Goal: Task Accomplishment & Management: Complete application form

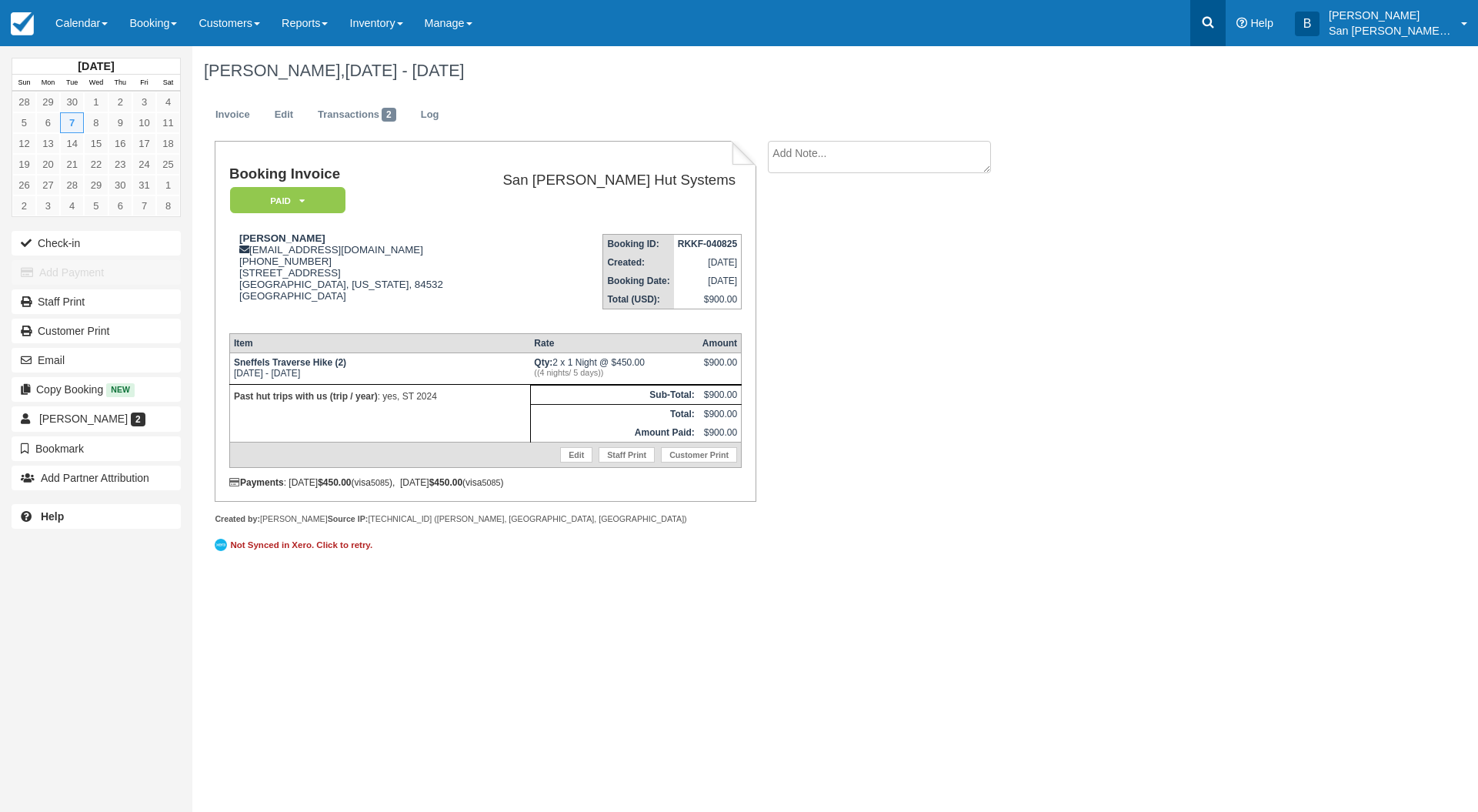
click at [1224, 30] on link at bounding box center [1208, 23] width 35 height 46
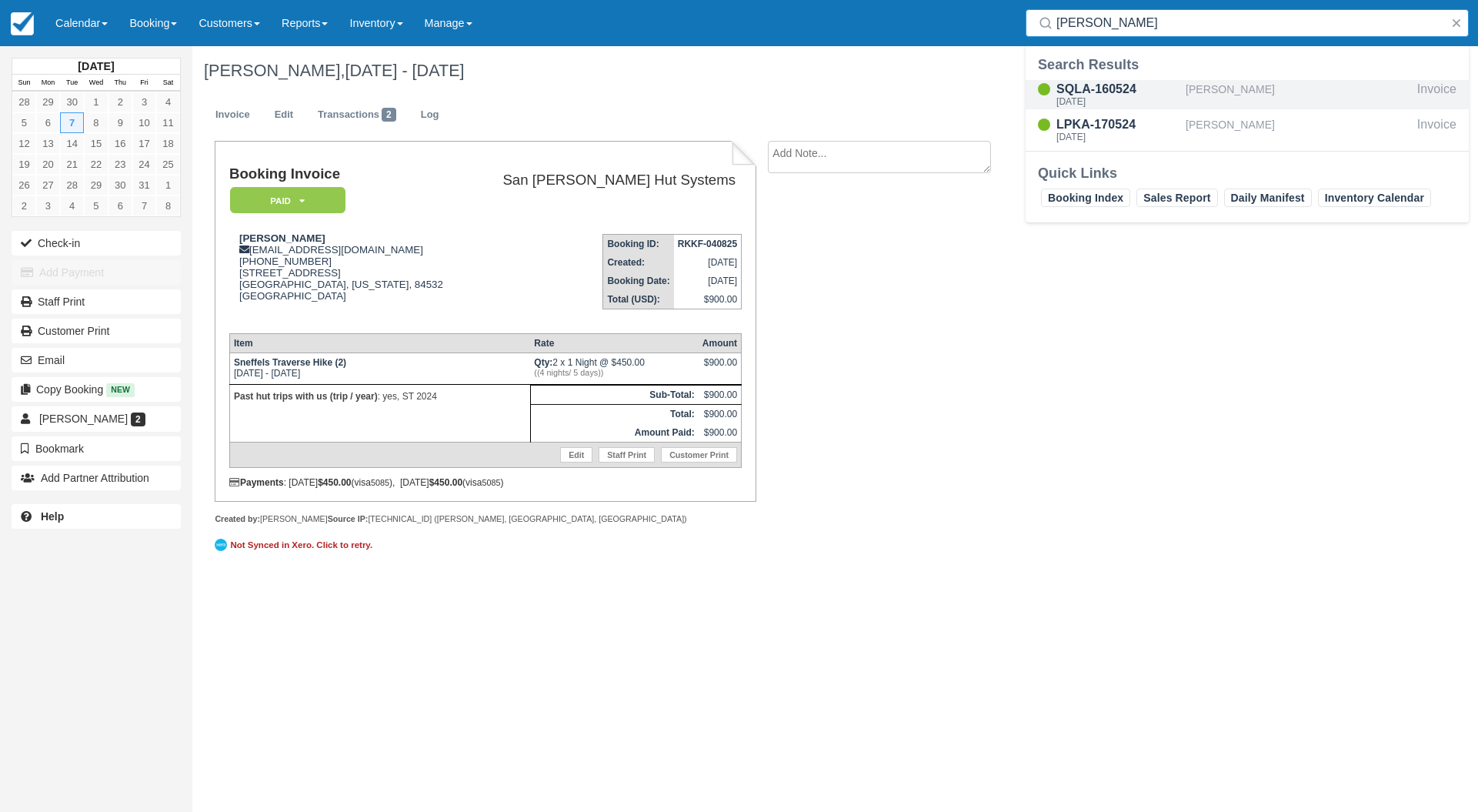
type input "[PERSON_NAME]"
drag, startPoint x: 1110, startPoint y: 89, endPoint x: 1103, endPoint y: 80, distance: 11.4
click at [1109, 88] on div "SQLA-160524" at bounding box center [1118, 89] width 123 height 19
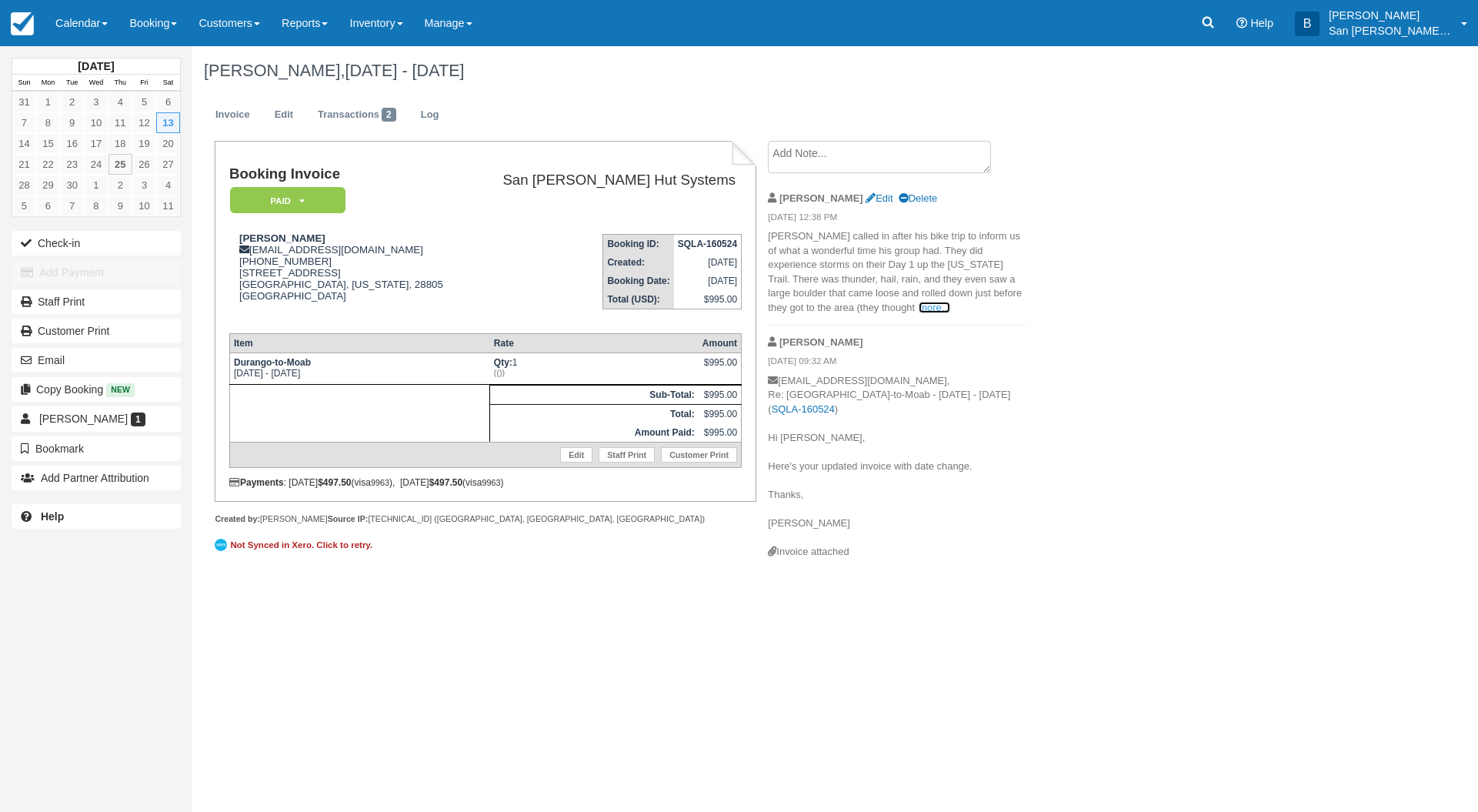
click at [919, 306] on link "more..." at bounding box center [933, 308] width 30 height 12
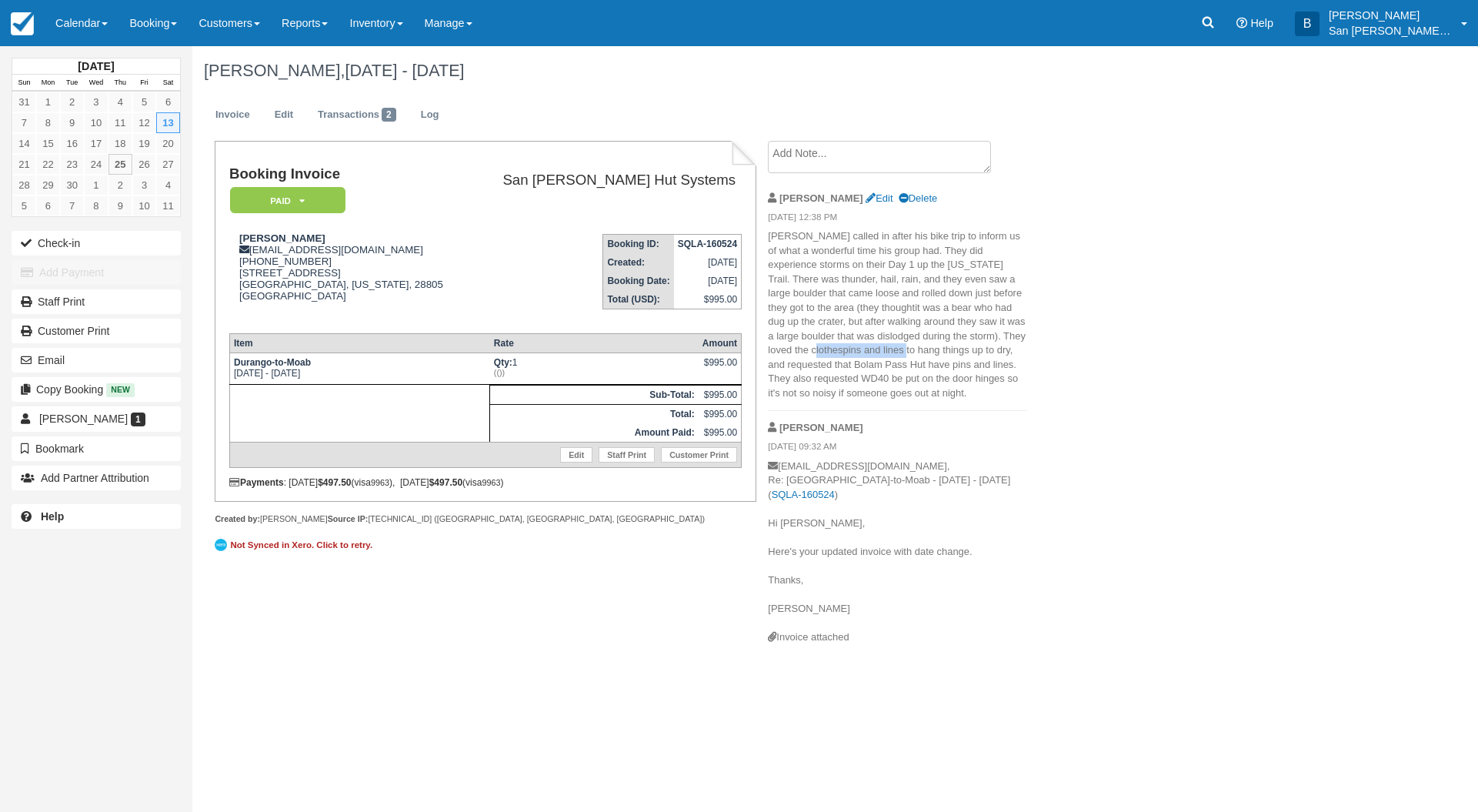
drag, startPoint x: 772, startPoint y: 351, endPoint x: 867, endPoint y: 354, distance: 95.0
click at [865, 353] on span "it was a bear who had dug up the crater, but after walking around they saw it w…" at bounding box center [896, 350] width 258 height 97
click at [1086, 450] on div "David Matz, Sep 13 - Sep 14 2025 Invoice Edit Transactions 2 Log Booking Invoic…" at bounding box center [746, 351] width 1109 height 609
click at [1225, 29] on link at bounding box center [1208, 23] width 35 height 46
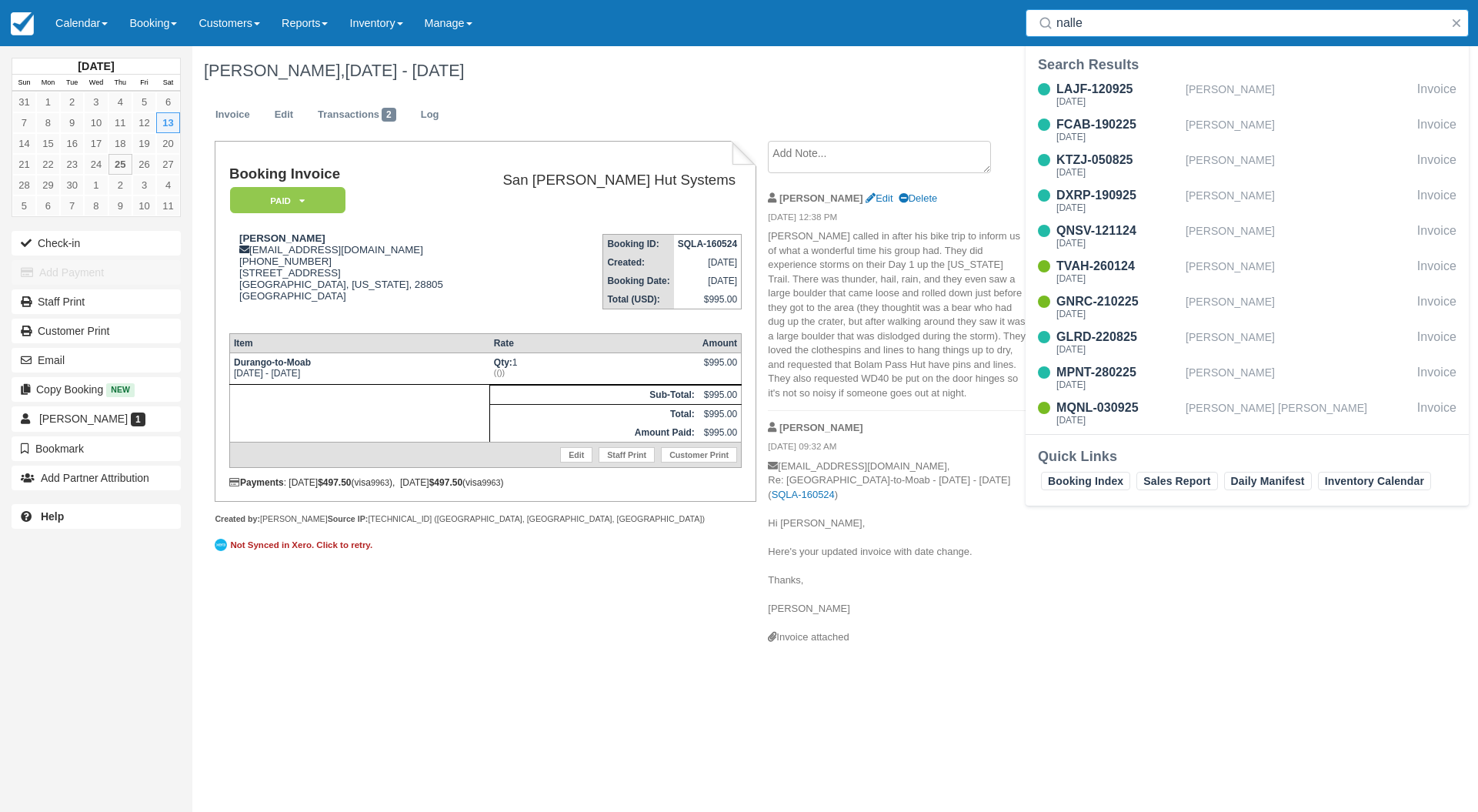
type input "nalle"
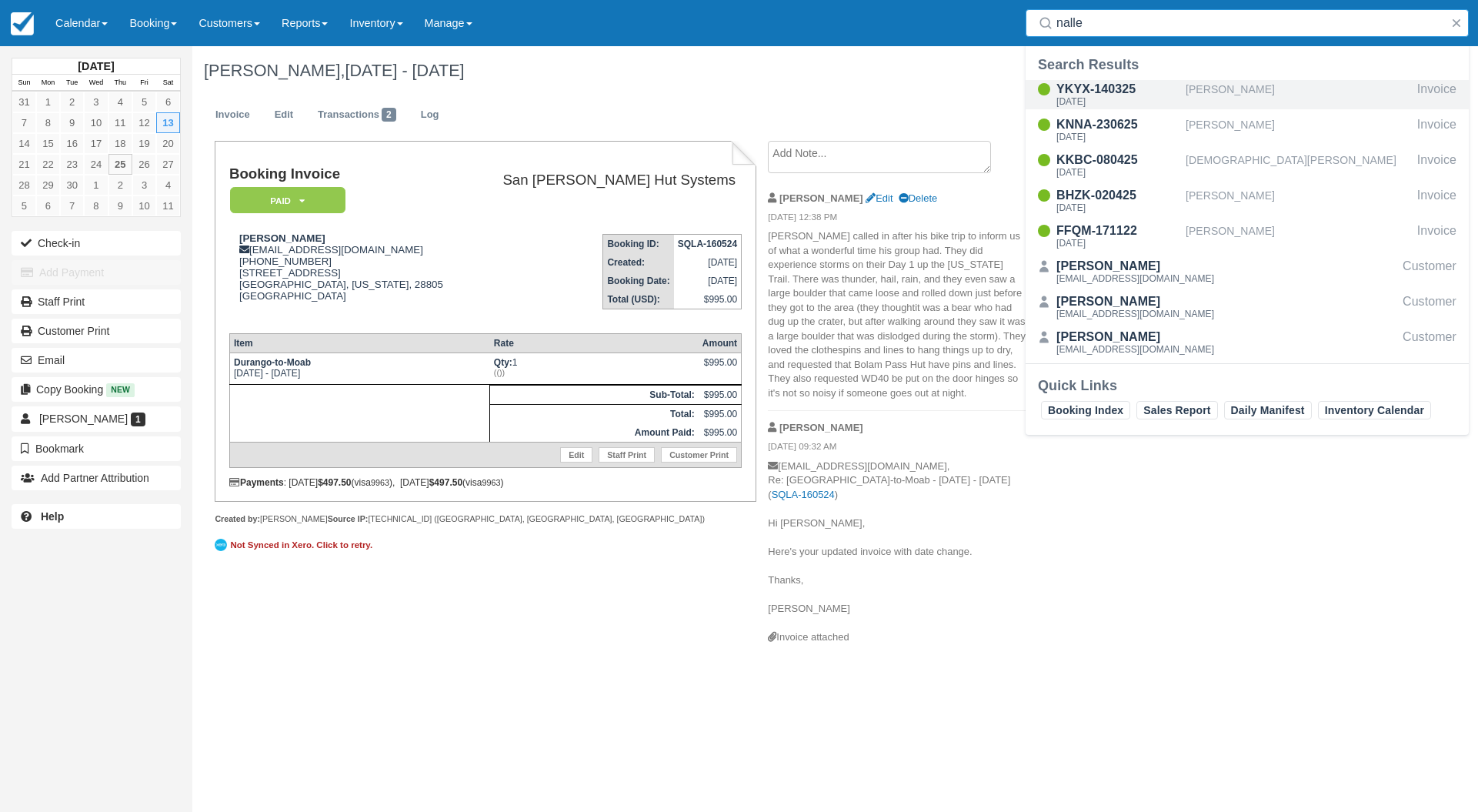
click at [1095, 82] on div "YKYX-140325" at bounding box center [1118, 89] width 123 height 19
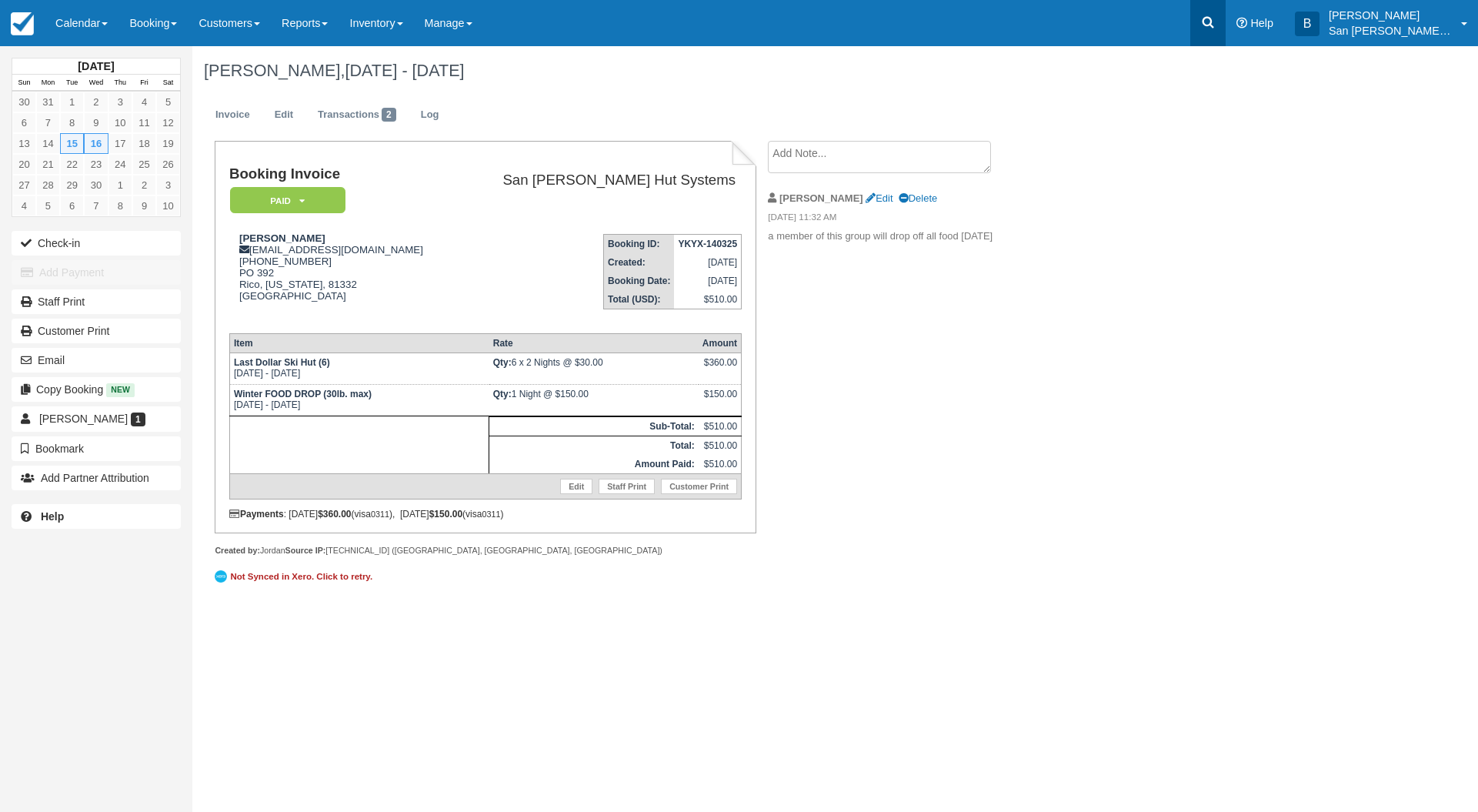
click at [1225, 27] on link at bounding box center [1208, 23] width 35 height 46
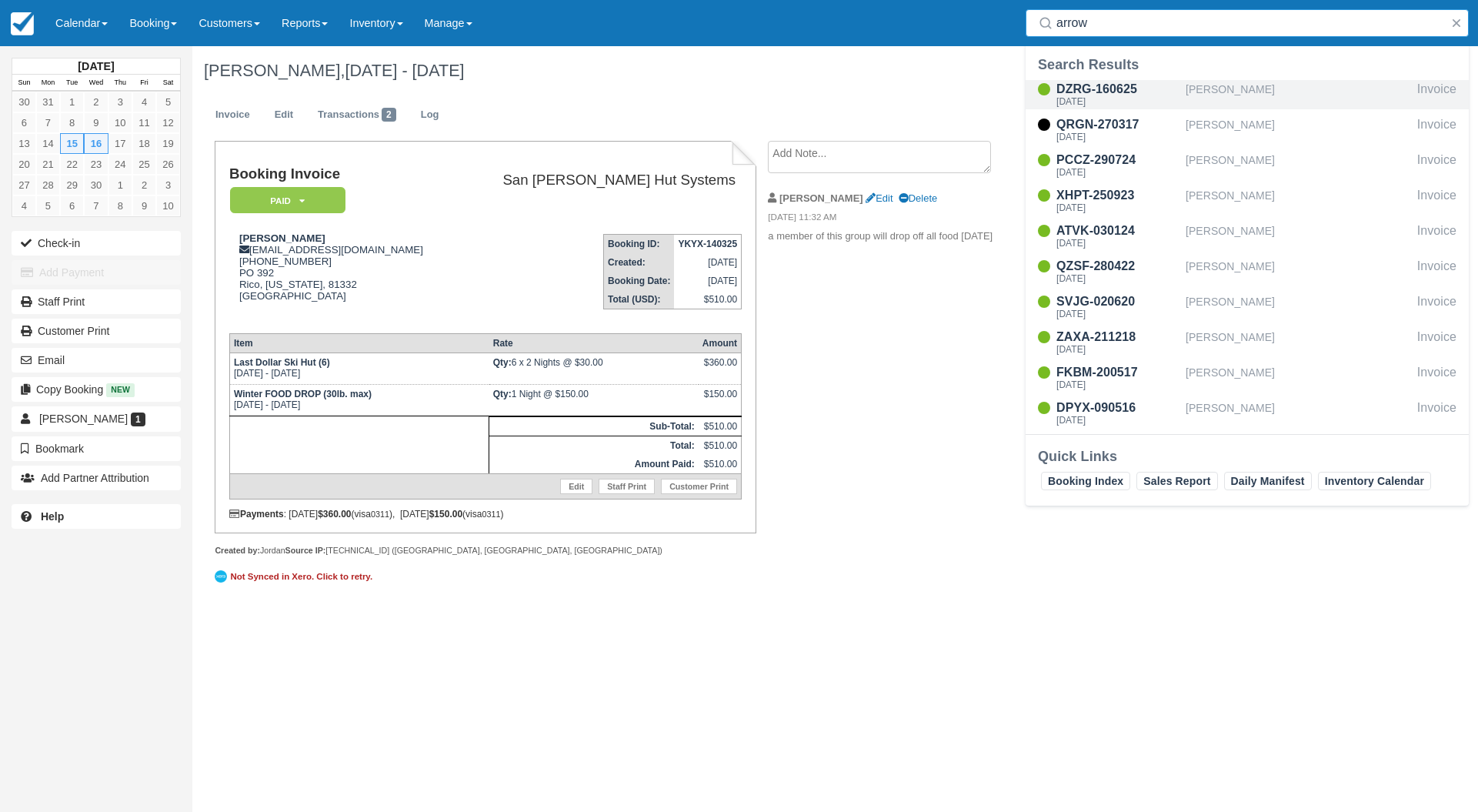
type input "arrow"
click at [1115, 95] on div "DZRG-160625" at bounding box center [1118, 89] width 123 height 19
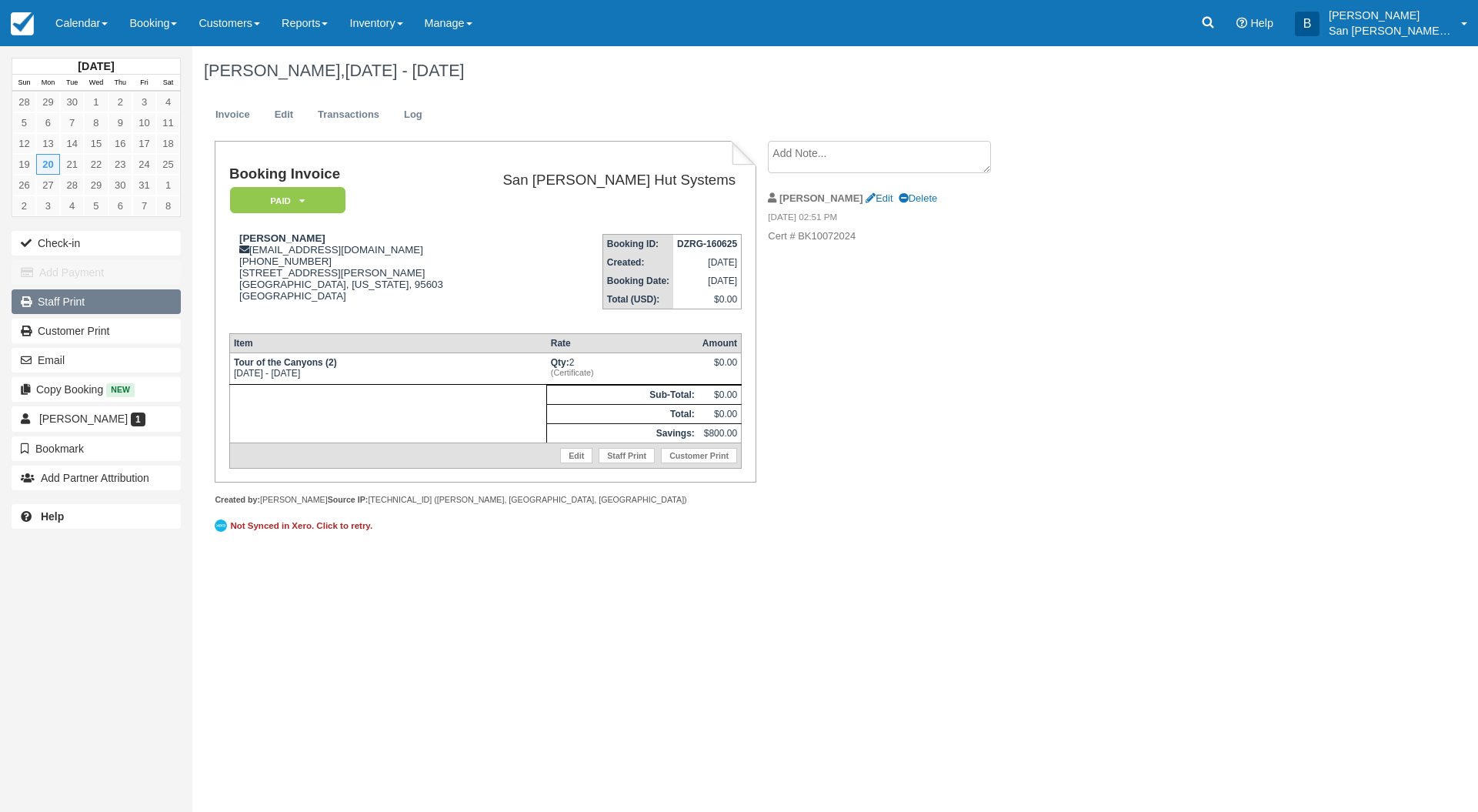
click at [58, 292] on link "Staff Print" at bounding box center [96, 301] width 169 height 24
drag, startPoint x: 255, startPoint y: 251, endPoint x: 332, endPoint y: 249, distance: 77.0
click at [362, 249] on div "Mike Arrow m.arrow@mac.com 1 (925) 337-9788 285 Marvin Way Auburn, California, …" at bounding box center [348, 276] width 238 height 88
copy div "m.arrow@mac.com"
click at [133, 17] on link "Booking" at bounding box center [153, 23] width 70 height 46
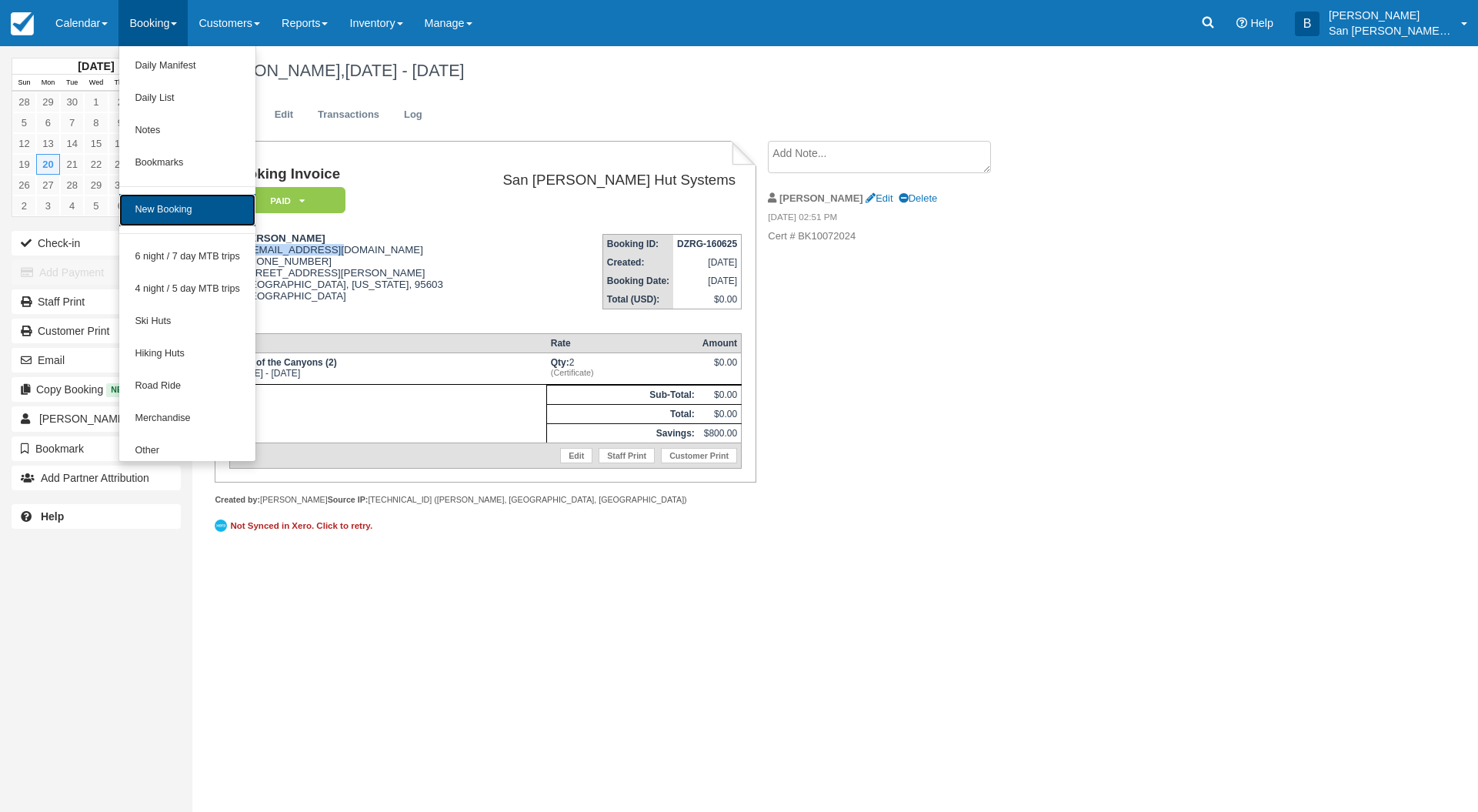
click at [150, 209] on link "New Booking" at bounding box center [187, 210] width 136 height 32
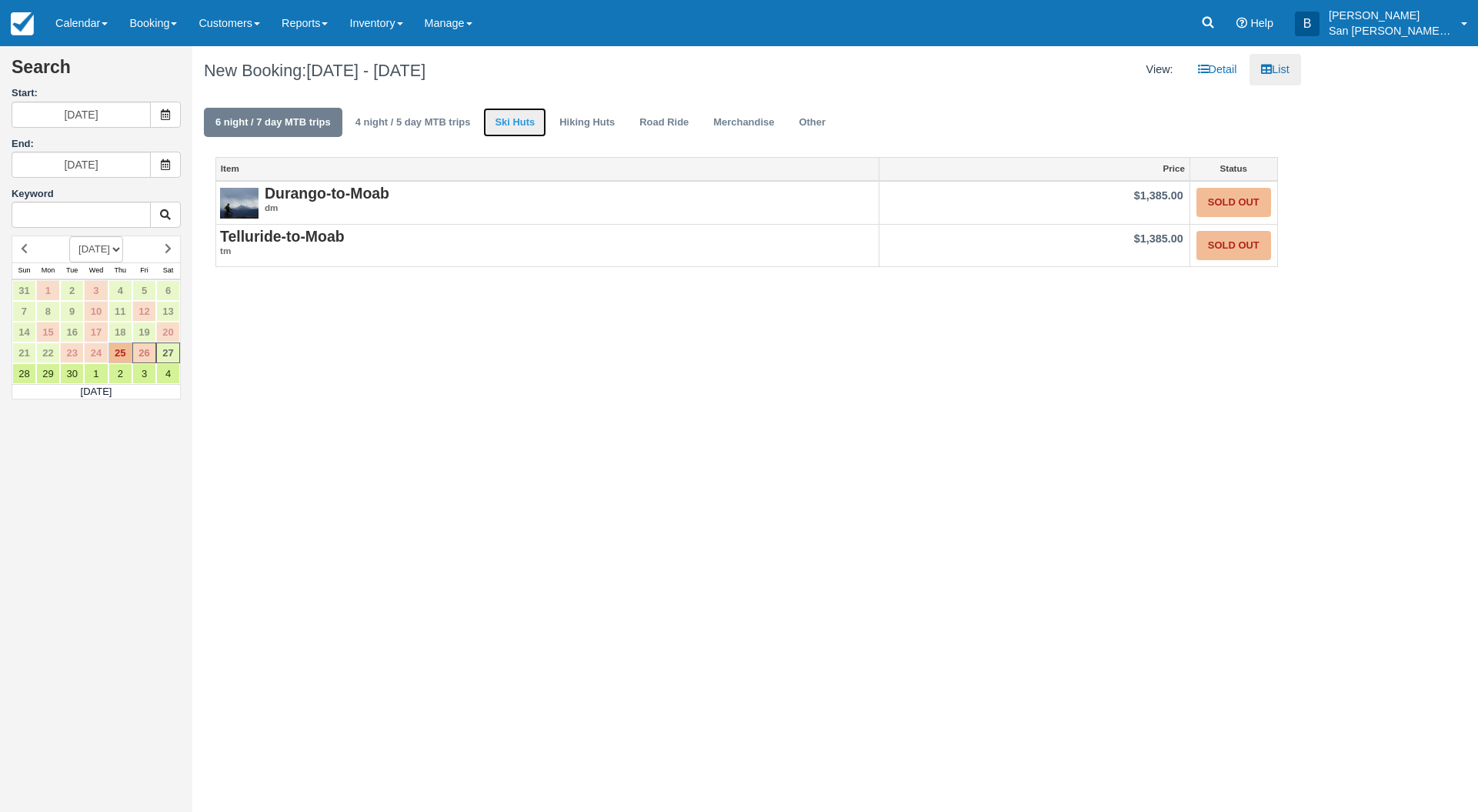
click at [500, 117] on link "Ski Huts" at bounding box center [514, 122] width 63 height 30
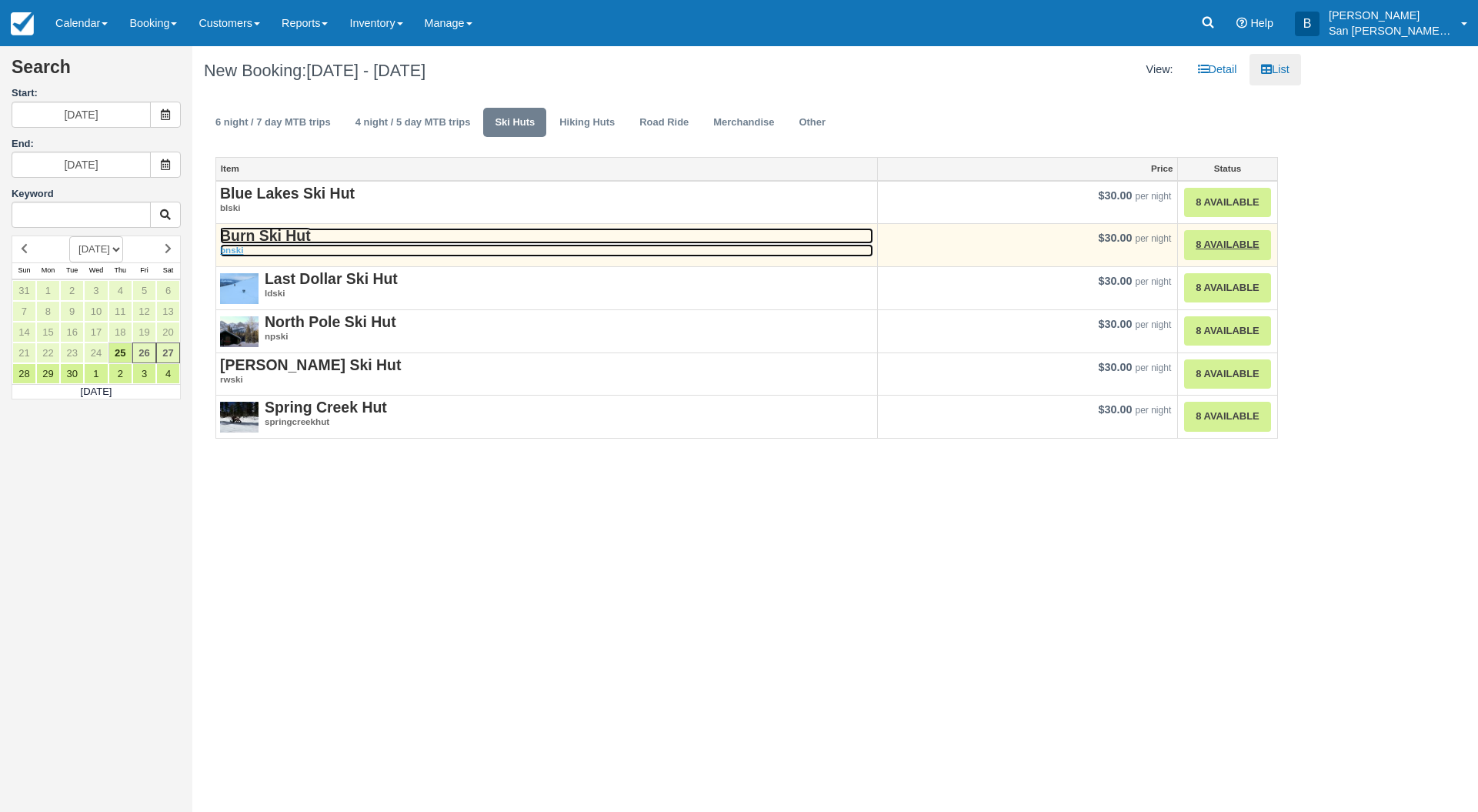
click at [270, 246] on em "bnski" at bounding box center [547, 250] width 653 height 13
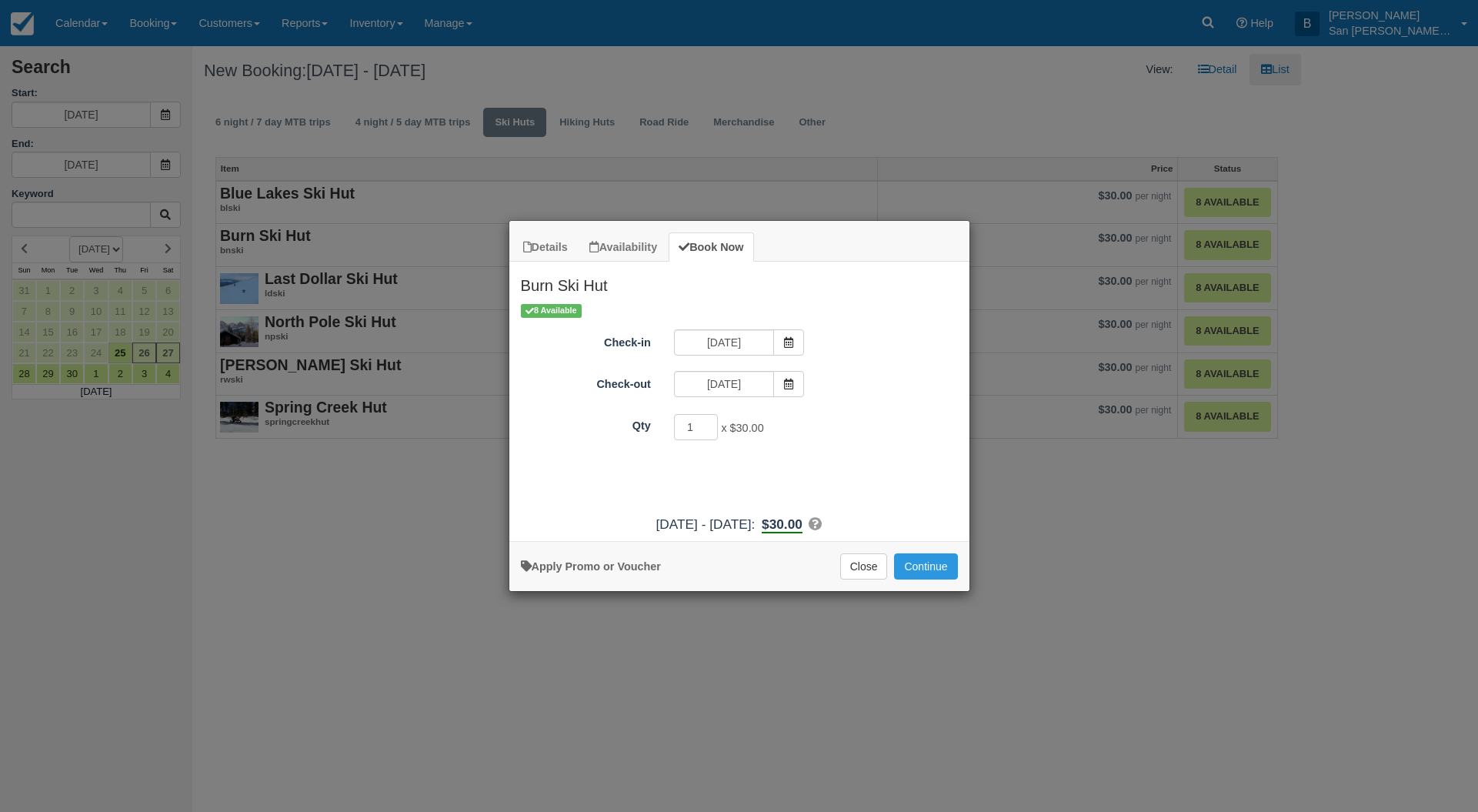
click at [805, 340] on div "09/26/25" at bounding box center [739, 344] width 153 height 30
click at [787, 344] on icon "Item Modal" at bounding box center [788, 342] width 11 height 11
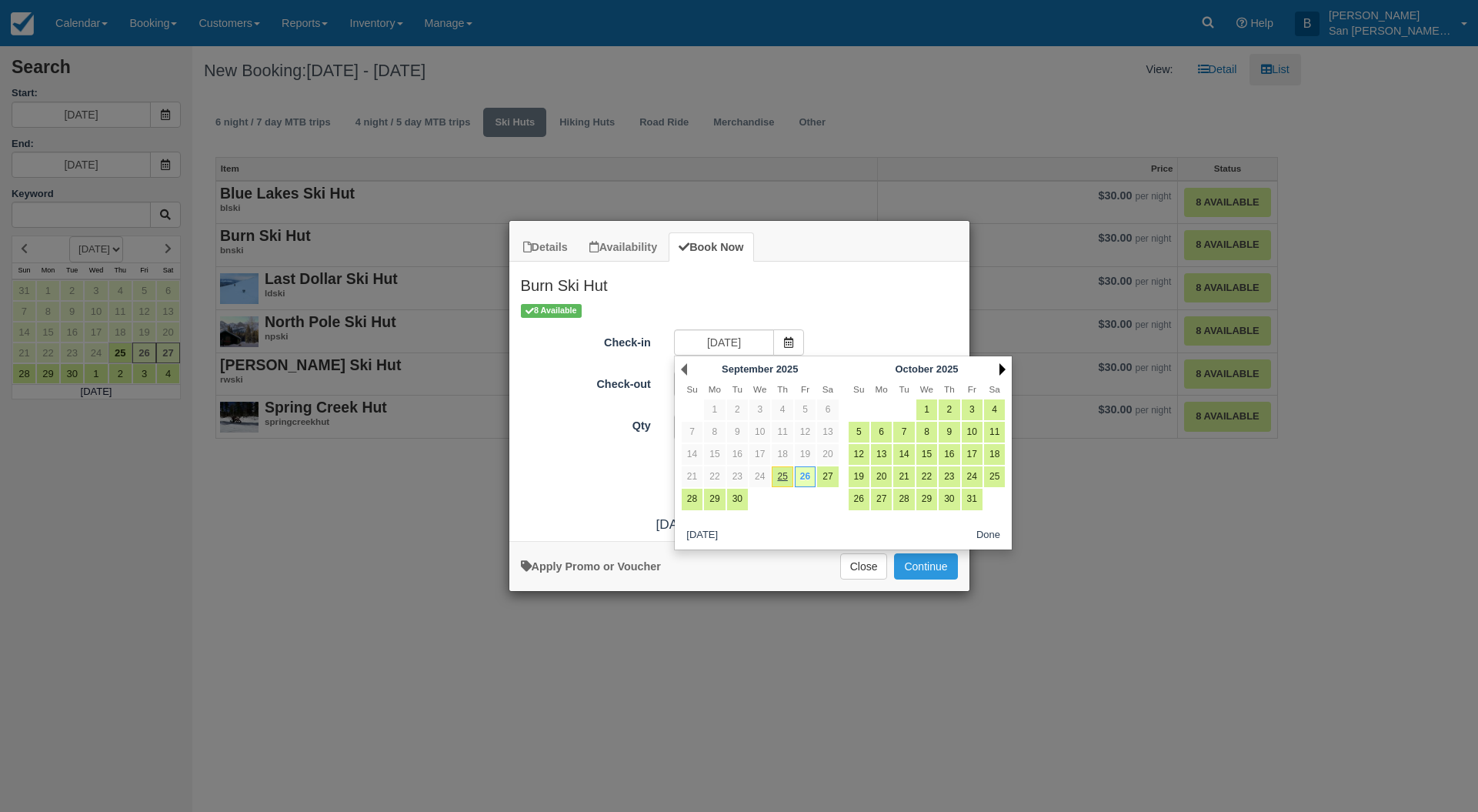
click at [1003, 370] on link "Next" at bounding box center [1002, 369] width 6 height 13
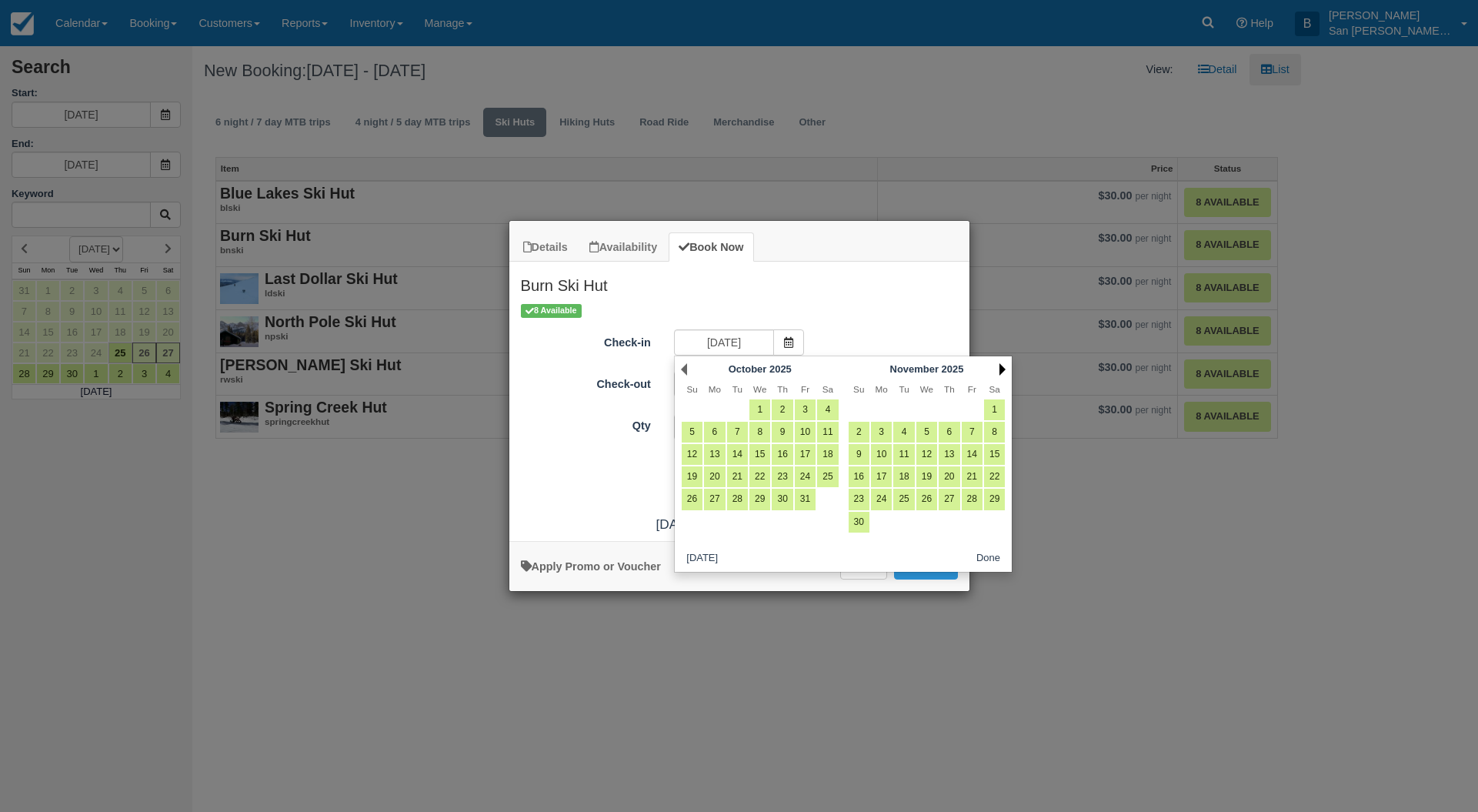
click at [1003, 369] on link "Next" at bounding box center [1002, 369] width 6 height 13
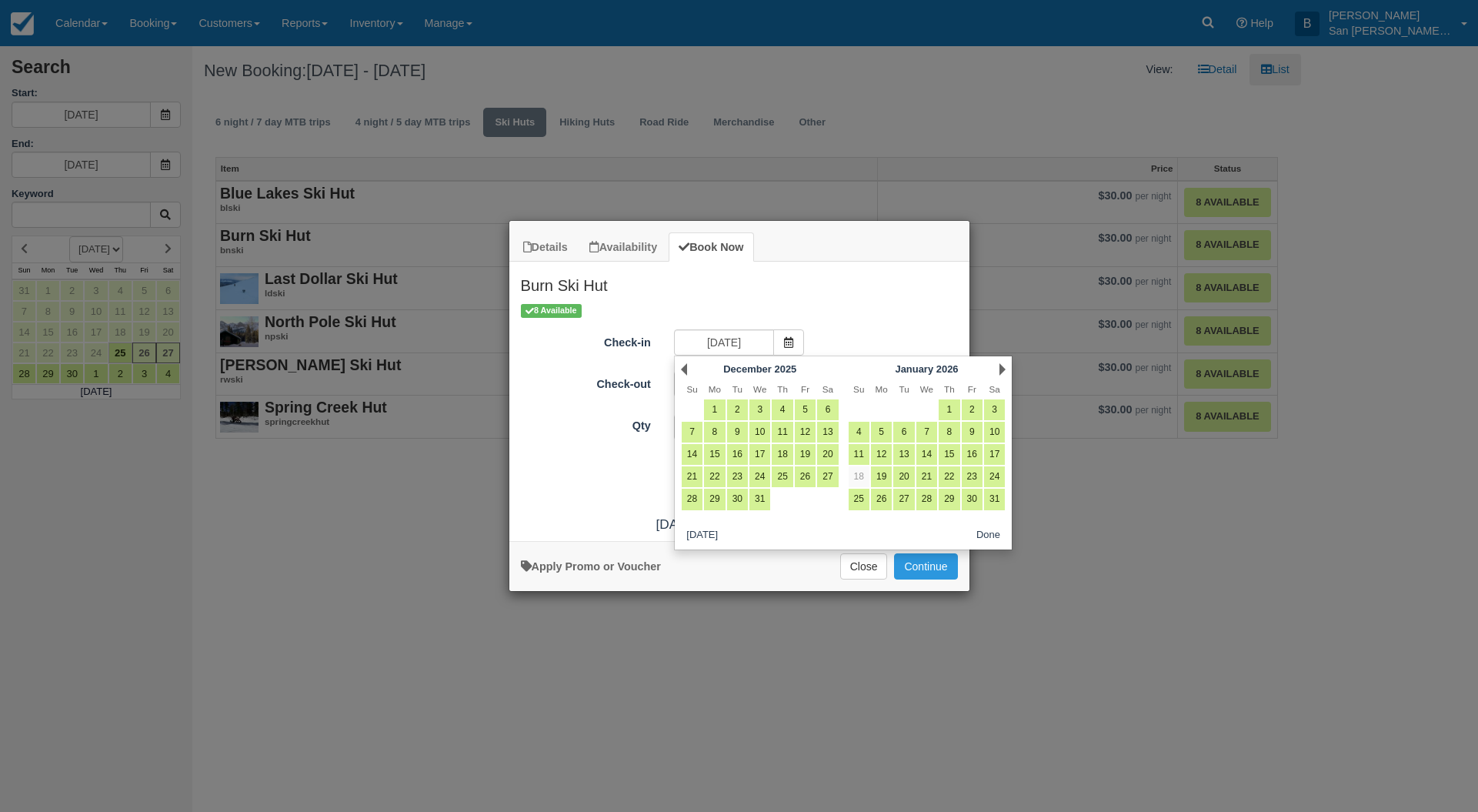
click at [1003, 369] on link "Next" at bounding box center [1002, 369] width 6 height 13
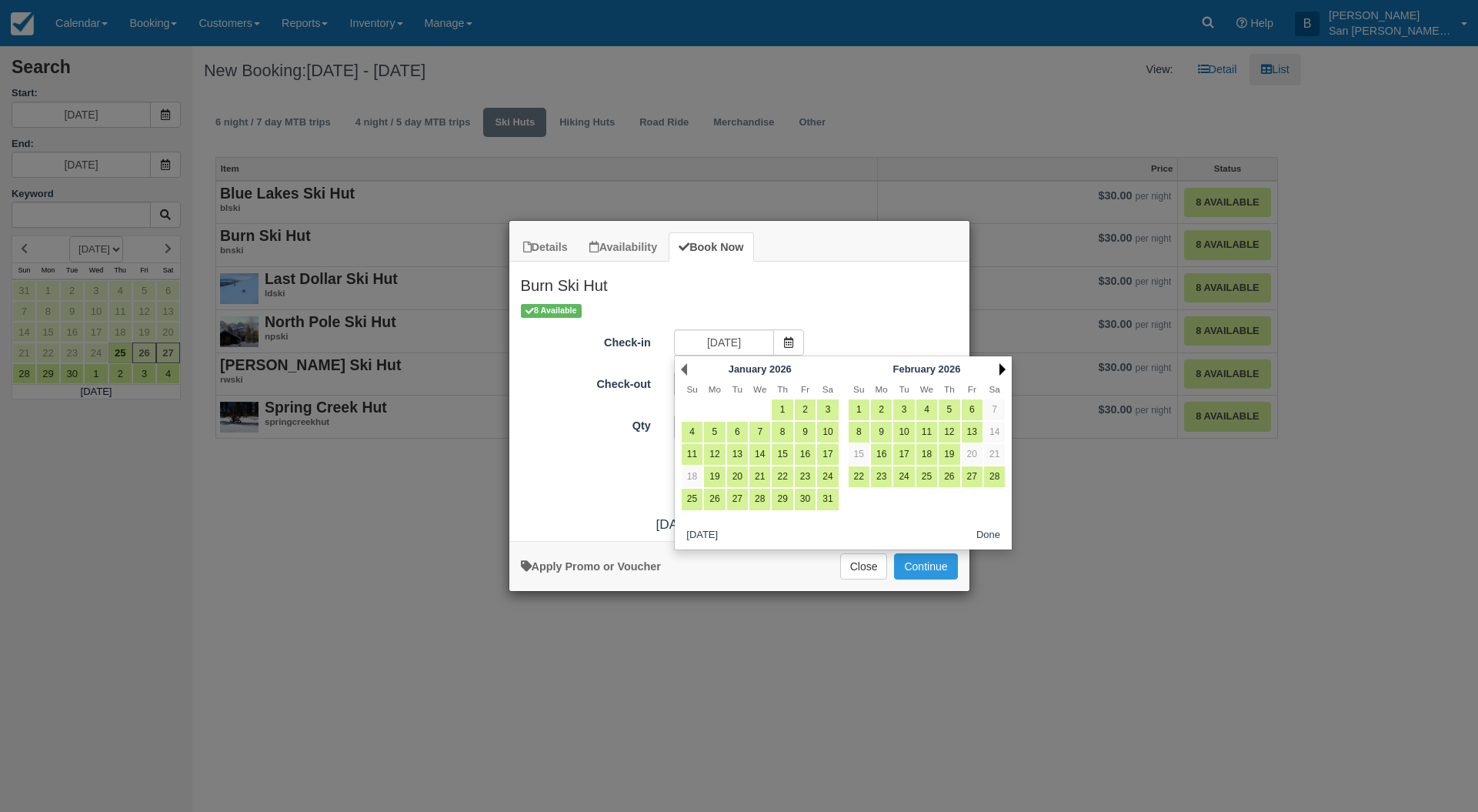
click at [1003, 369] on link "Next" at bounding box center [1002, 369] width 6 height 13
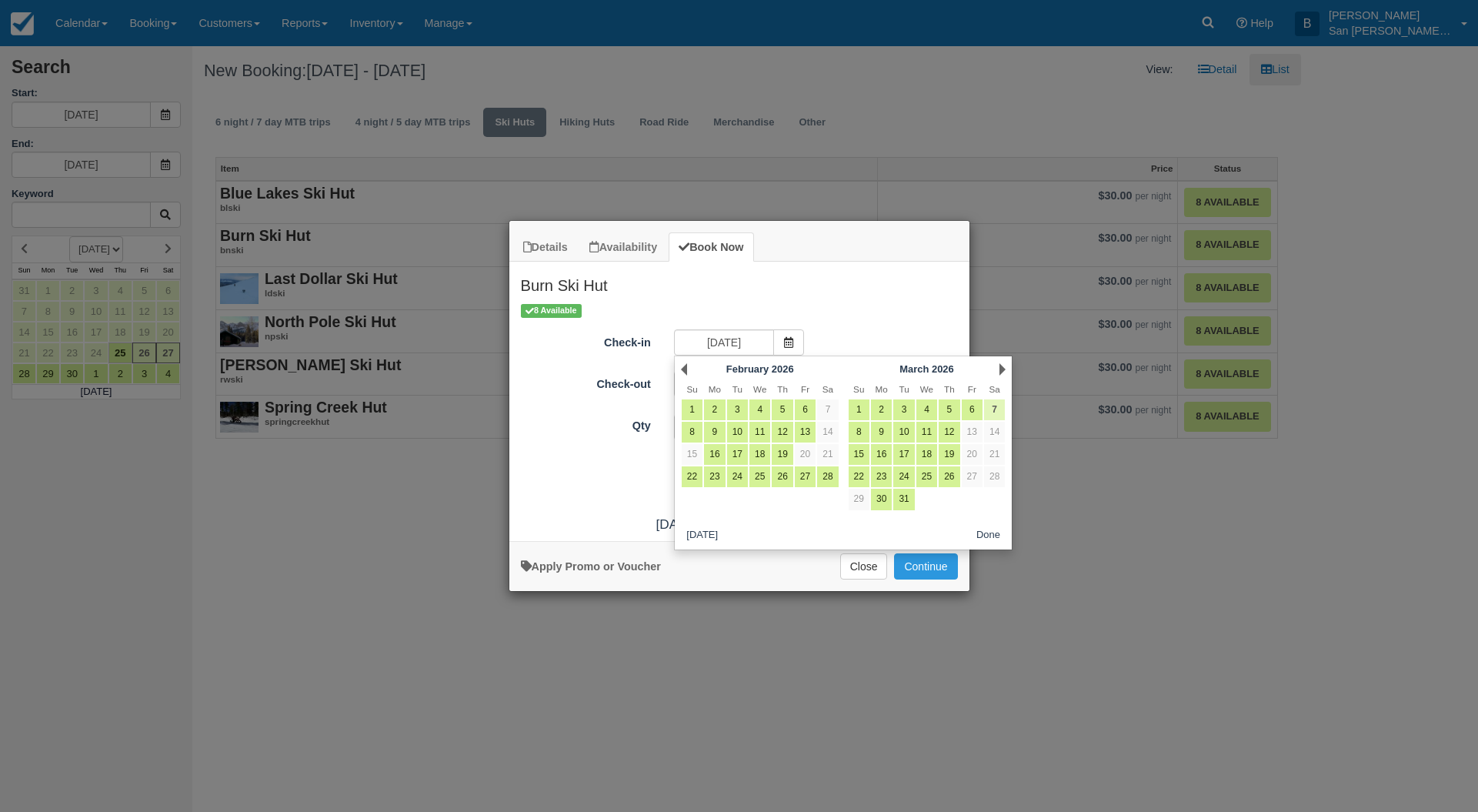
click at [991, 403] on link "7" at bounding box center [994, 409] width 21 height 21
type input "[DATE]"
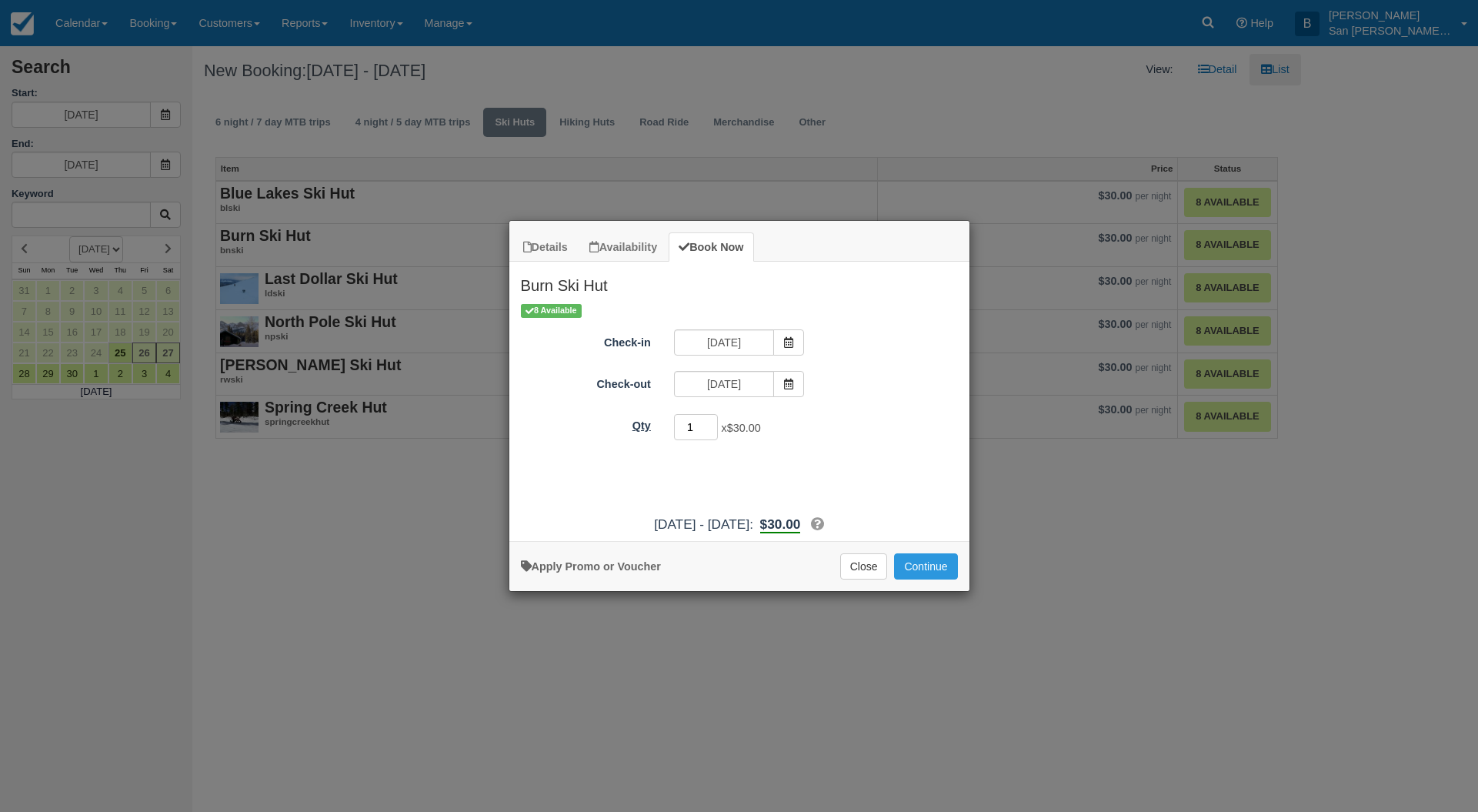
drag, startPoint x: 697, startPoint y: 428, endPoint x: 646, endPoint y: 422, distance: 51.4
click at [646, 422] on div "Qty 1 x $30.00 Required." at bounding box center [739, 427] width 460 height 30
type input "8"
click at [927, 560] on button "Continue" at bounding box center [926, 566] width 63 height 26
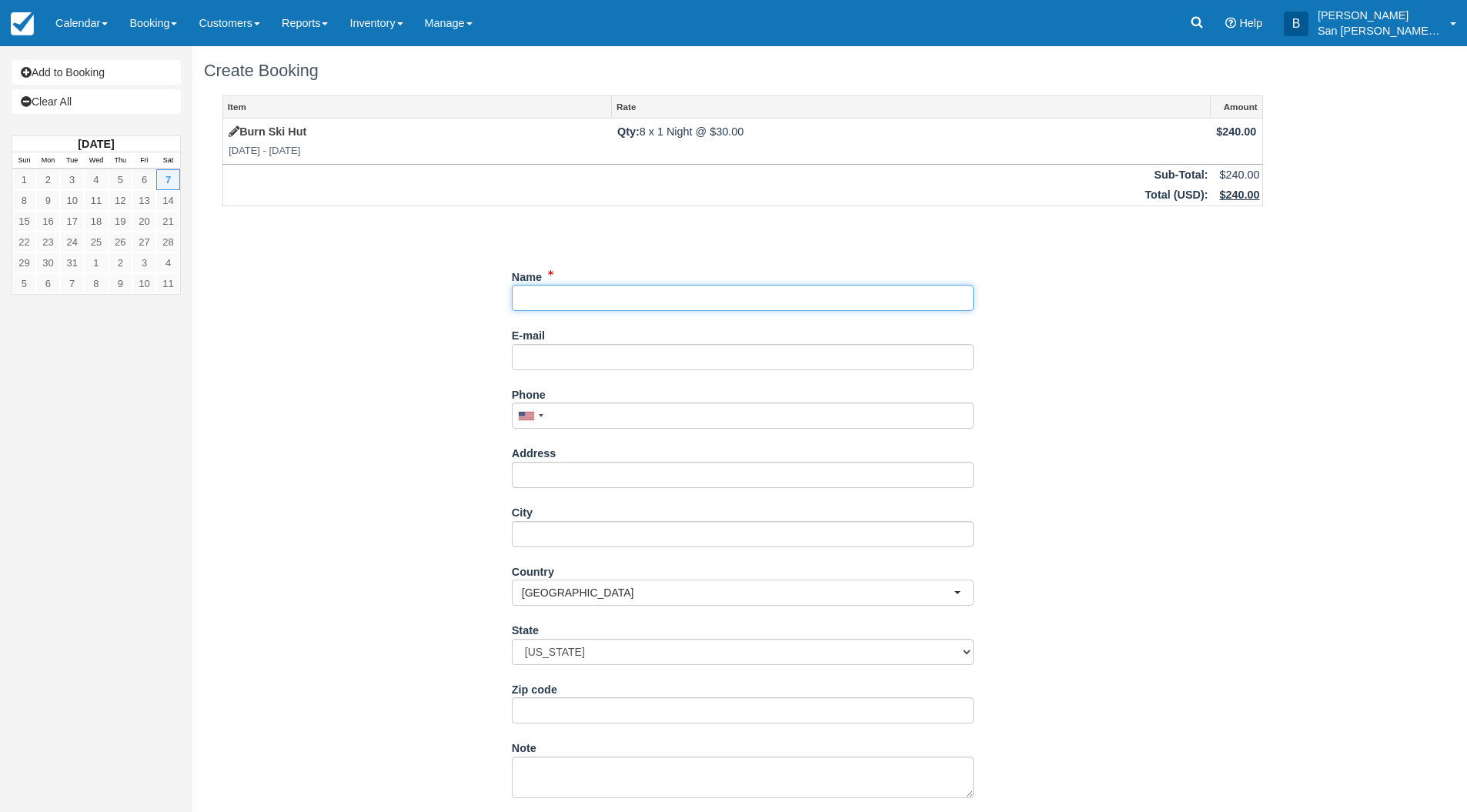
click at [550, 299] on input "Name" at bounding box center [742, 298] width 462 height 26
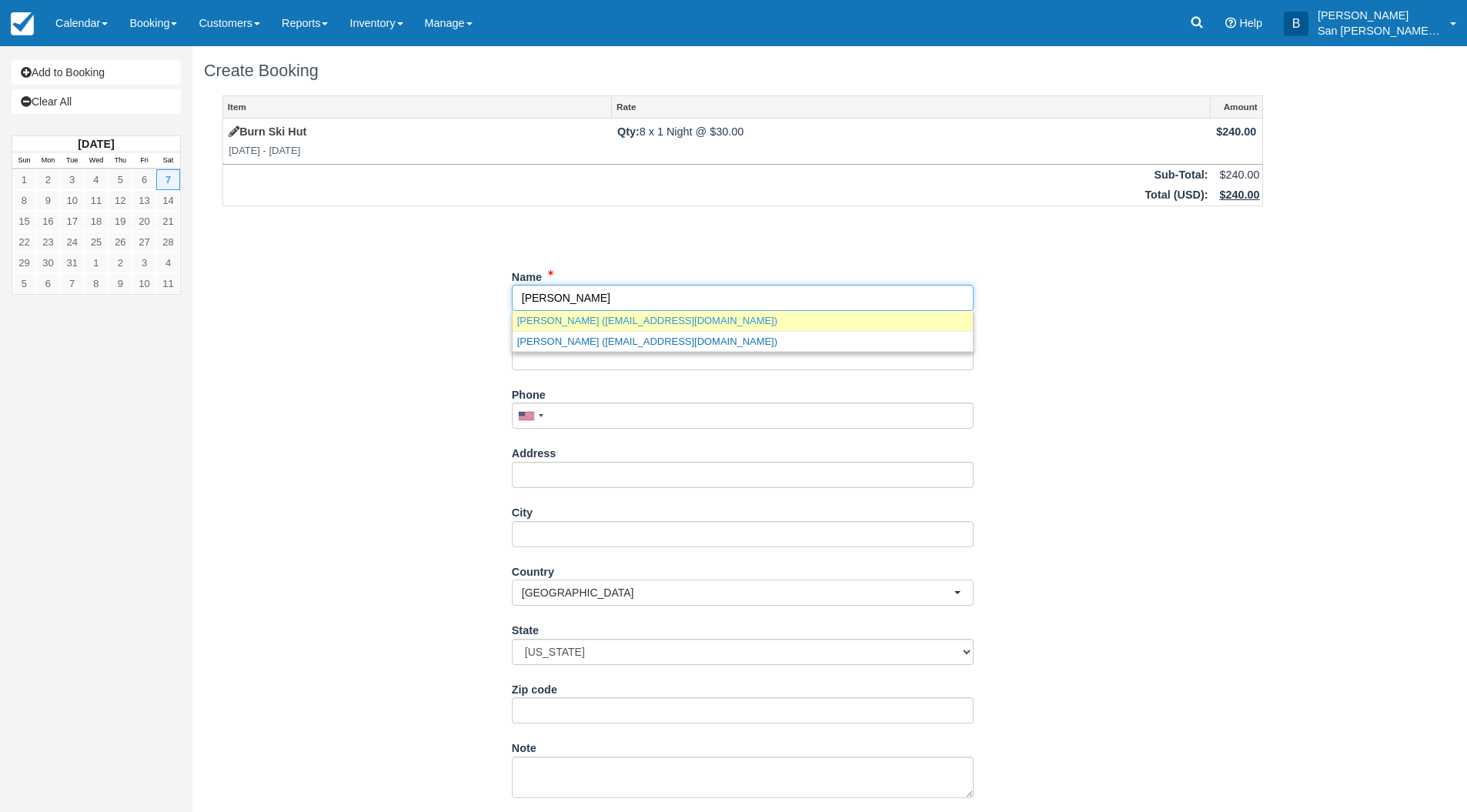
click at [651, 313] on link "Mark Chamberlain (spayordie@hotmail.com)" at bounding box center [743, 320] width 461 height 20
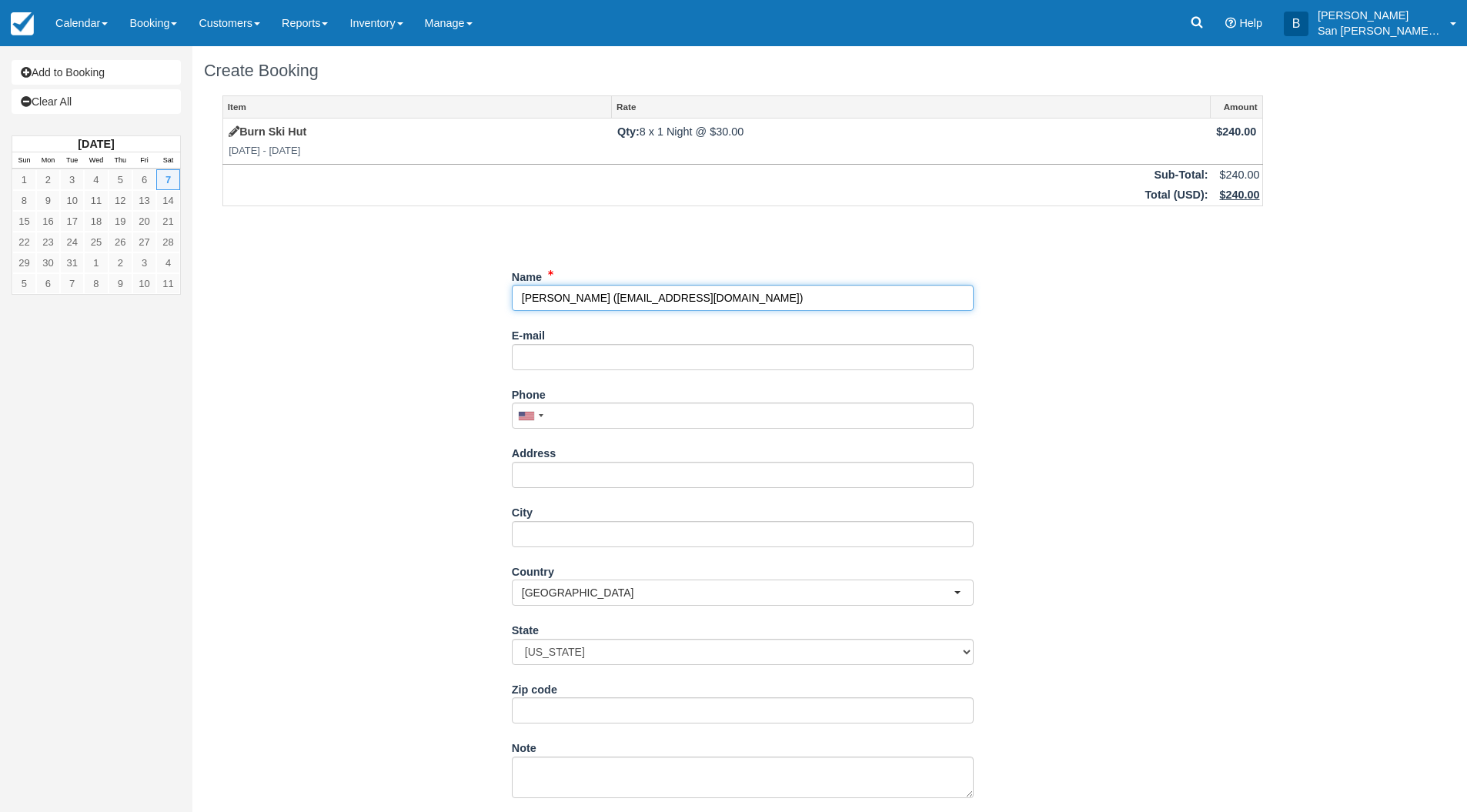
type input "[PERSON_NAME]"
type input "[EMAIL_ADDRESS][DOMAIN_NAME]"
type input "+19702343078"
type input "905 E. Carolina Ave."
type input "Fruita"
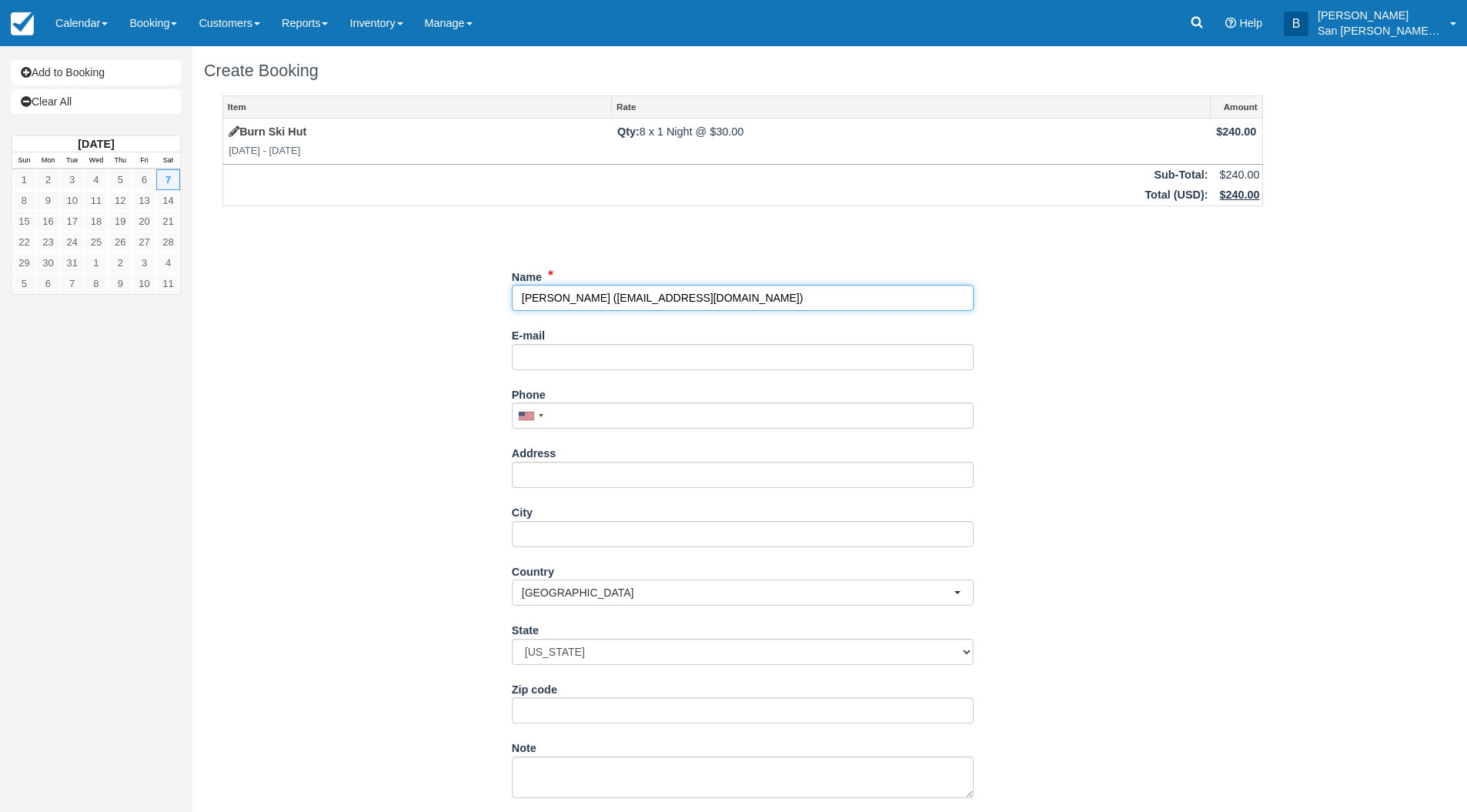
type input "81521"
select select "CO"
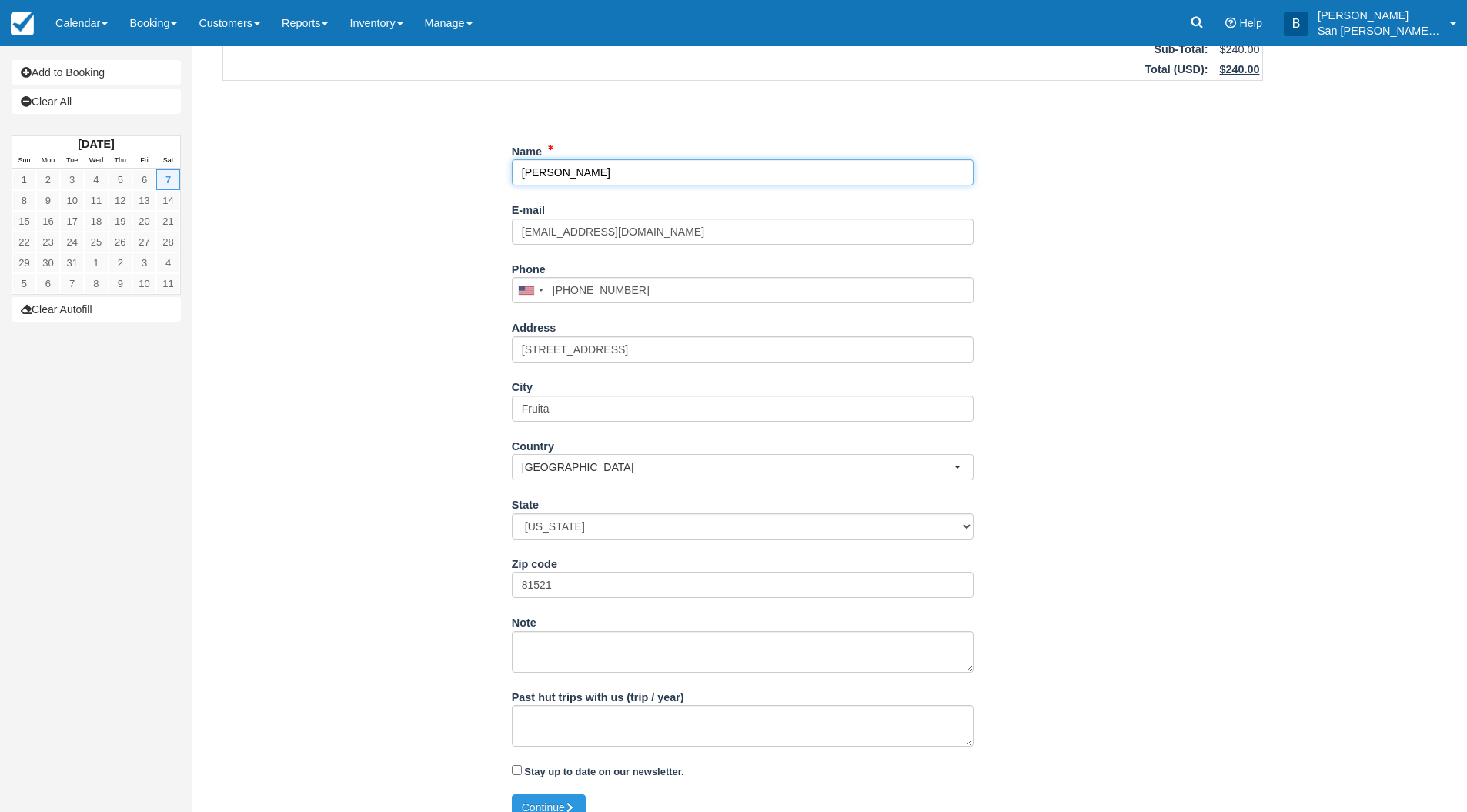
scroll to position [145, 0]
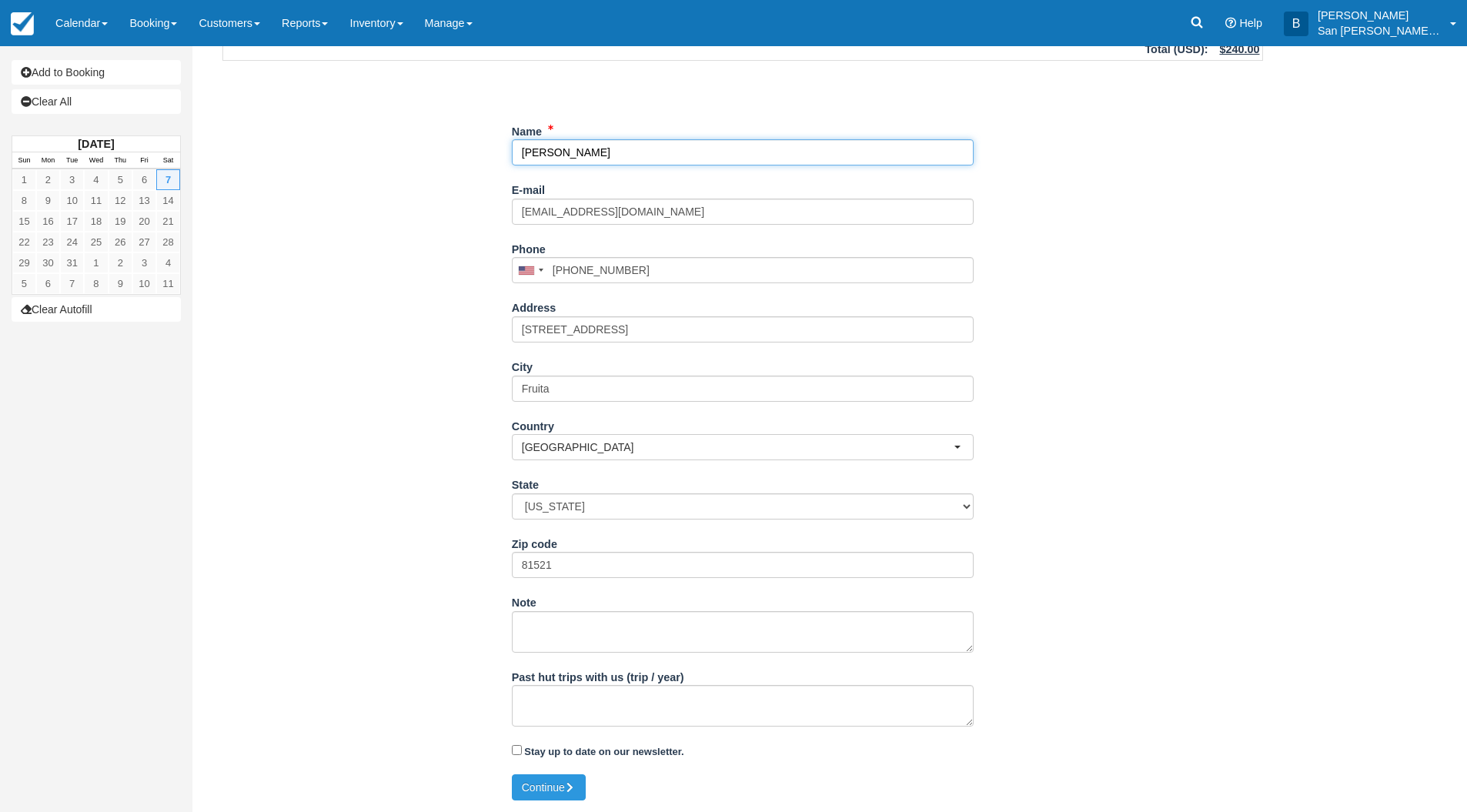
type input "[PERSON_NAME]"
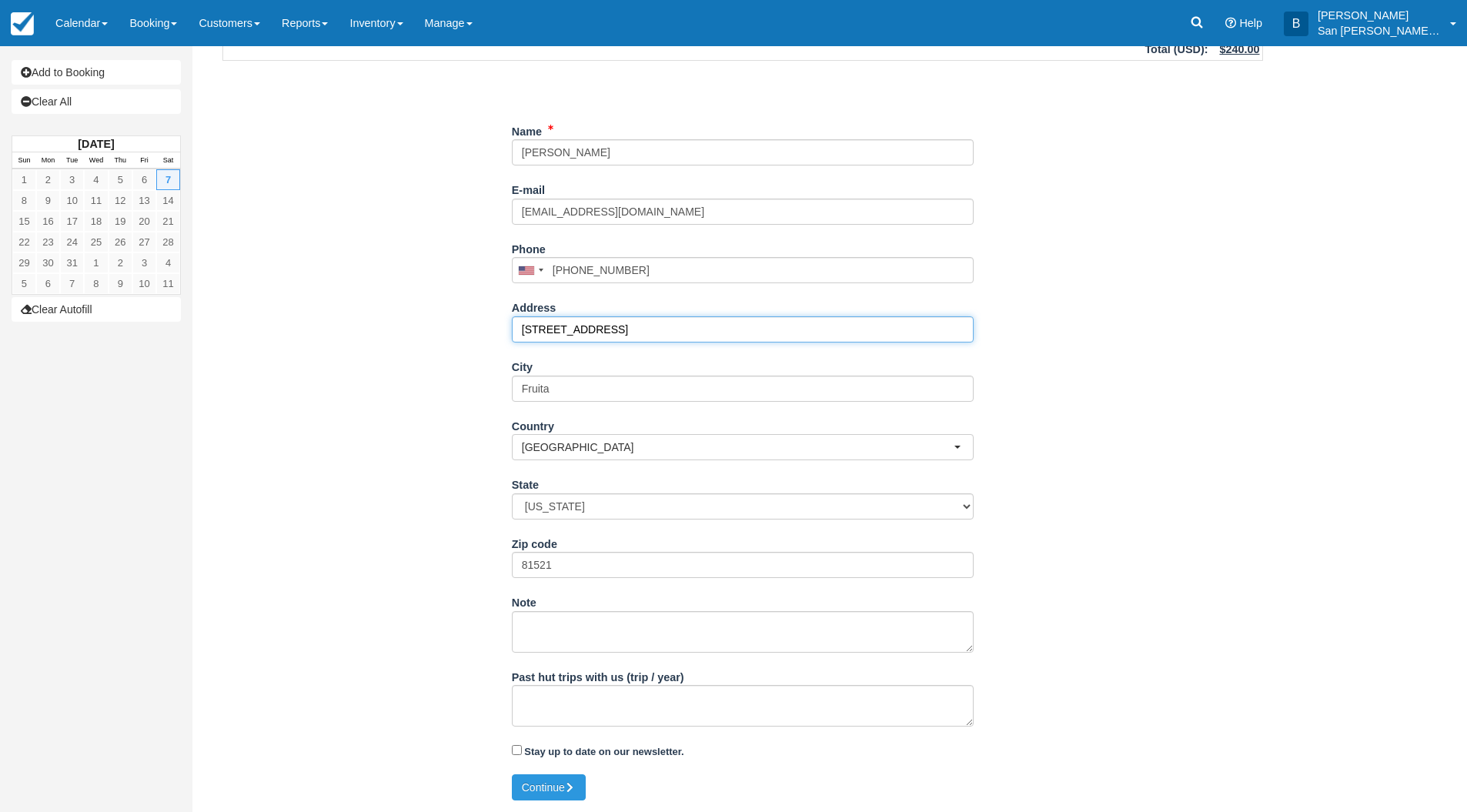
drag, startPoint x: 661, startPoint y: 332, endPoint x: 430, endPoint y: 313, distance: 231.8
click at [430, 313] on div "Item Rate Amount Burn Ski Hut Sat Mar 7 2026 - Sun Mar 8 2026 Qty: 8 x 1 Night …" at bounding box center [743, 361] width 1078 height 824
type input "442 W Scenic Dr"
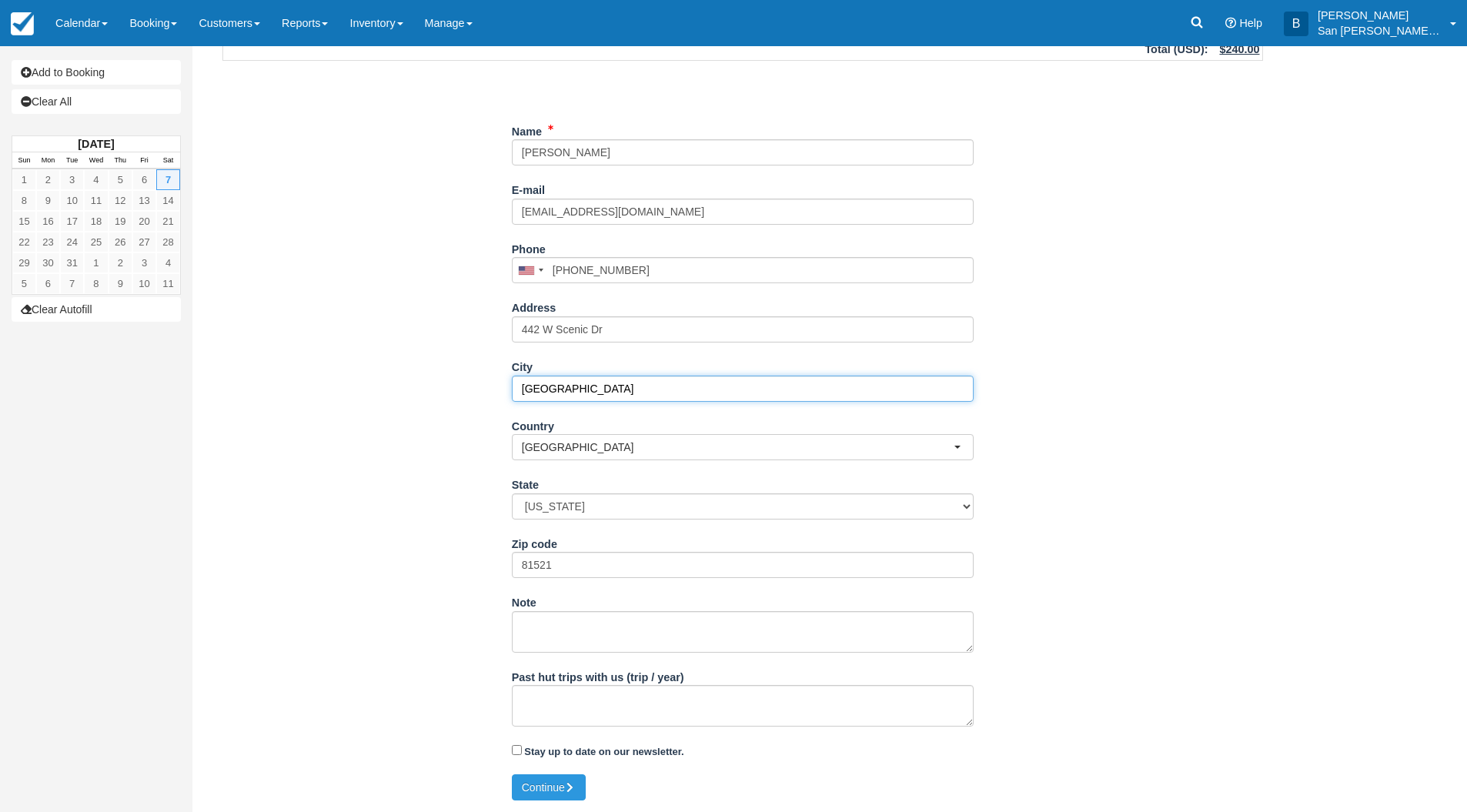
type input "[GEOGRAPHIC_DATA]"
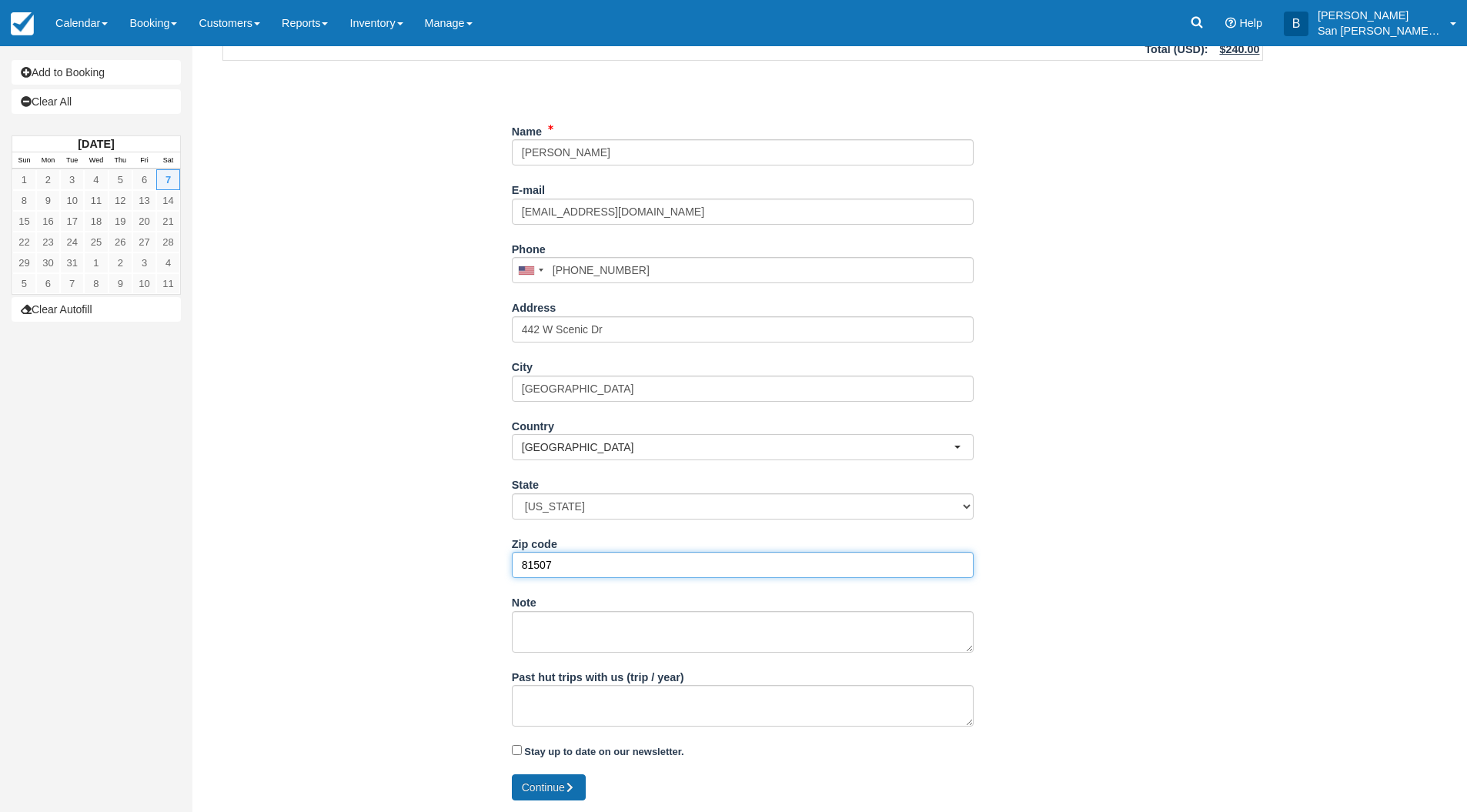
type input "81507"
click at [572, 793] on button "Continue" at bounding box center [548, 787] width 73 height 26
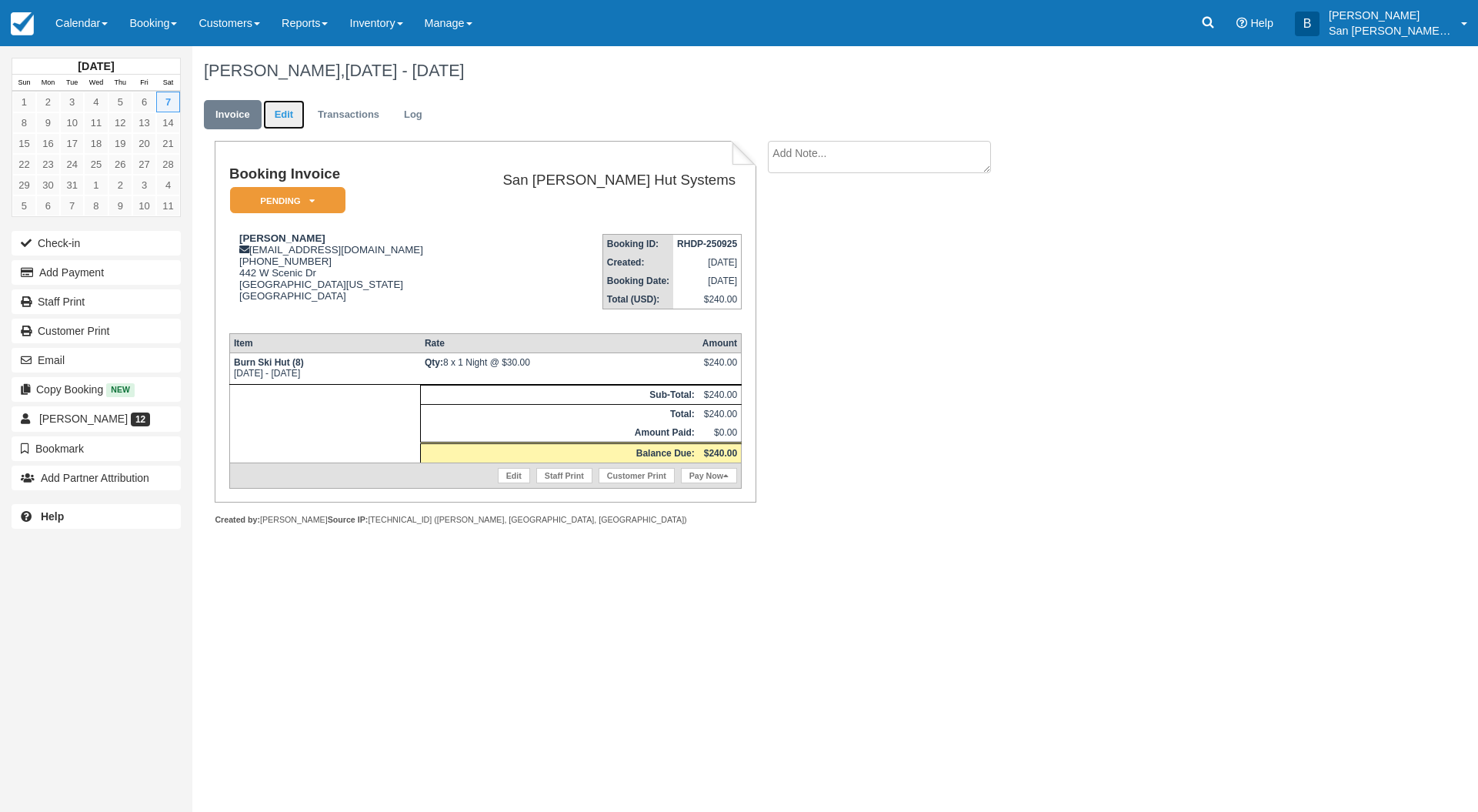
click at [285, 117] on link "Edit" at bounding box center [284, 115] width 41 height 30
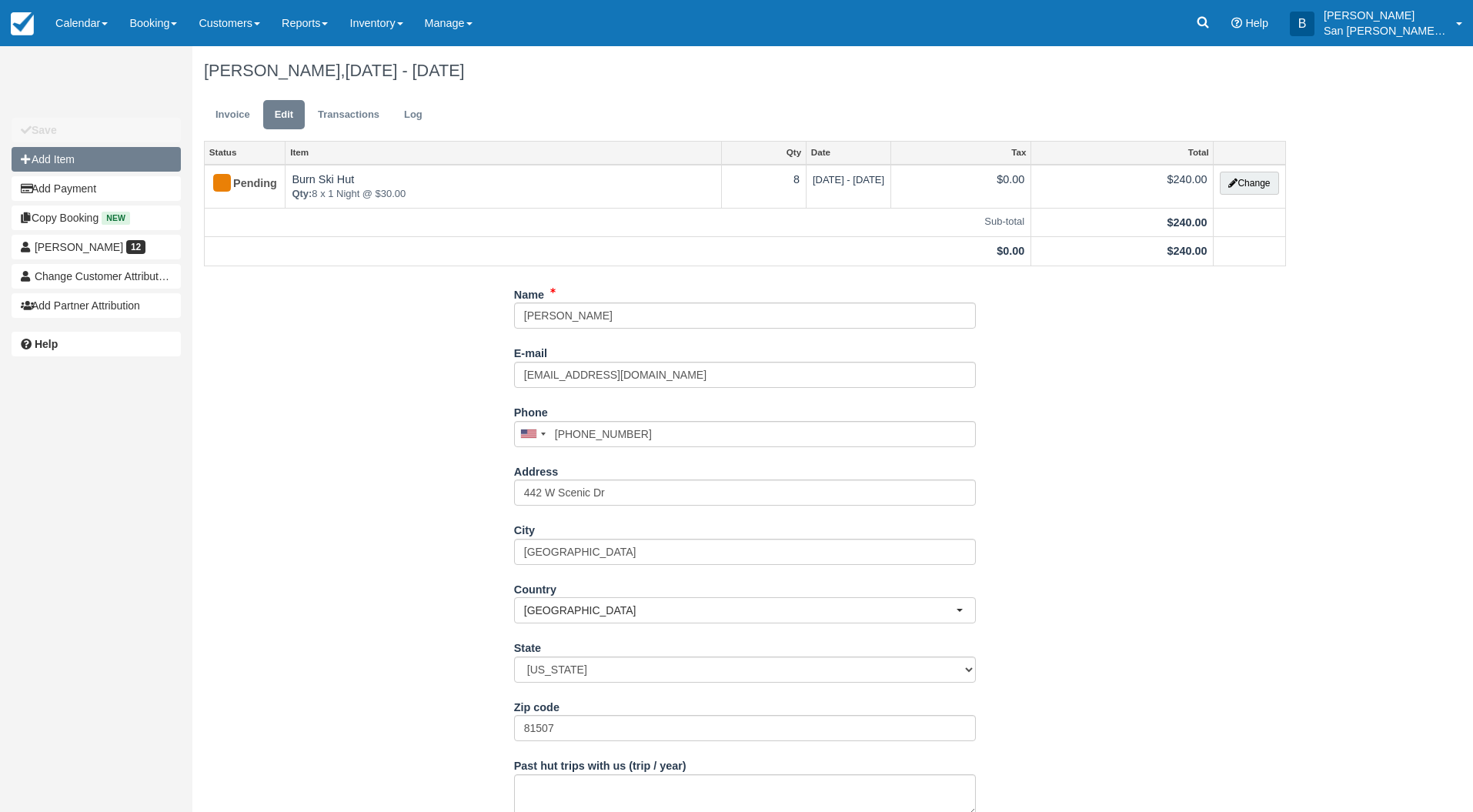
click at [35, 164] on button "Add Item" at bounding box center [96, 159] width 170 height 24
type input "0.00"
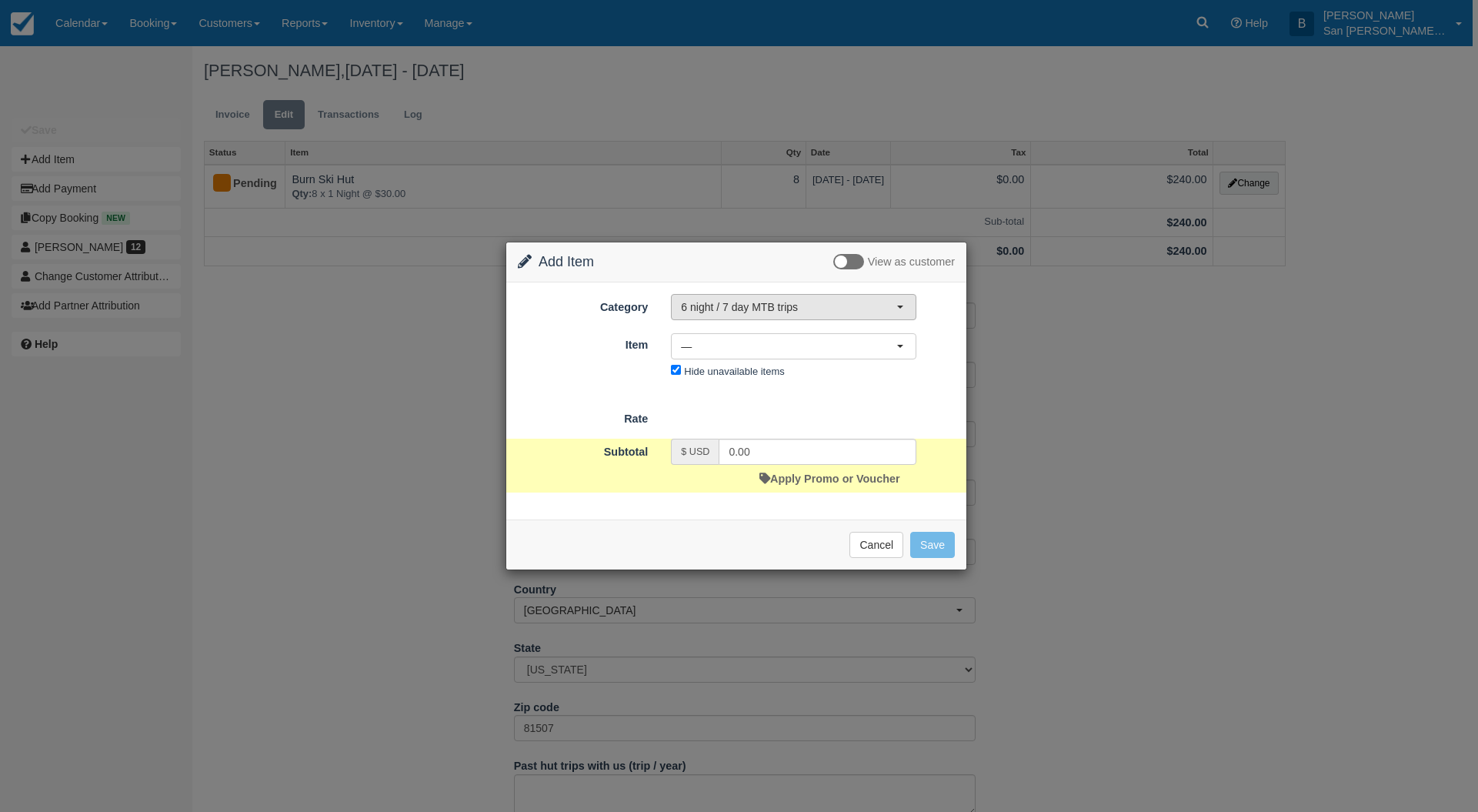
drag, startPoint x: 894, startPoint y: 301, endPoint x: 849, endPoint y: 304, distance: 45.1
click at [894, 302] on span "6 night / 7 day MTB trips" at bounding box center [788, 308] width 215 height 16
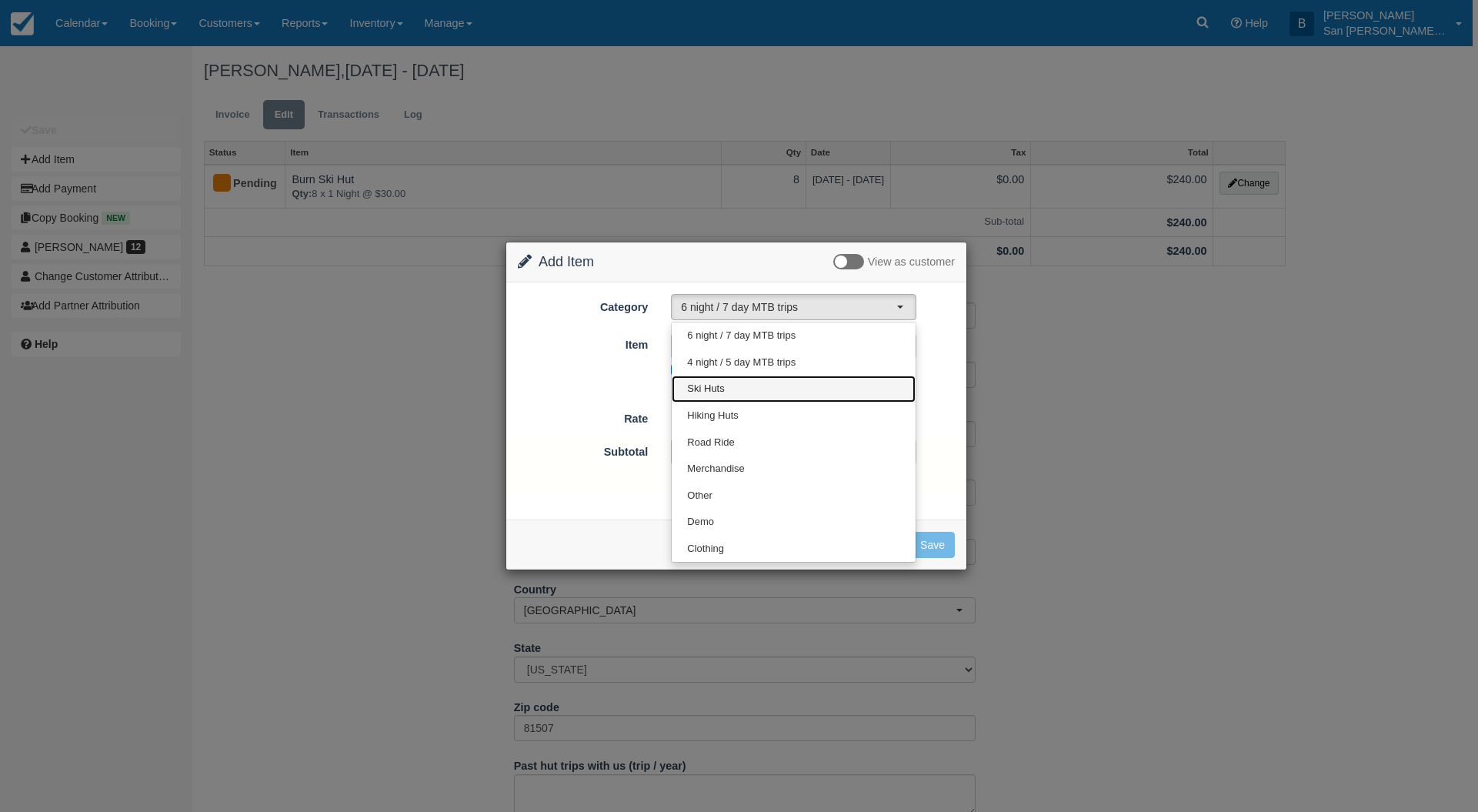
click at [712, 396] on span "Ski Huts" at bounding box center [705, 389] width 37 height 15
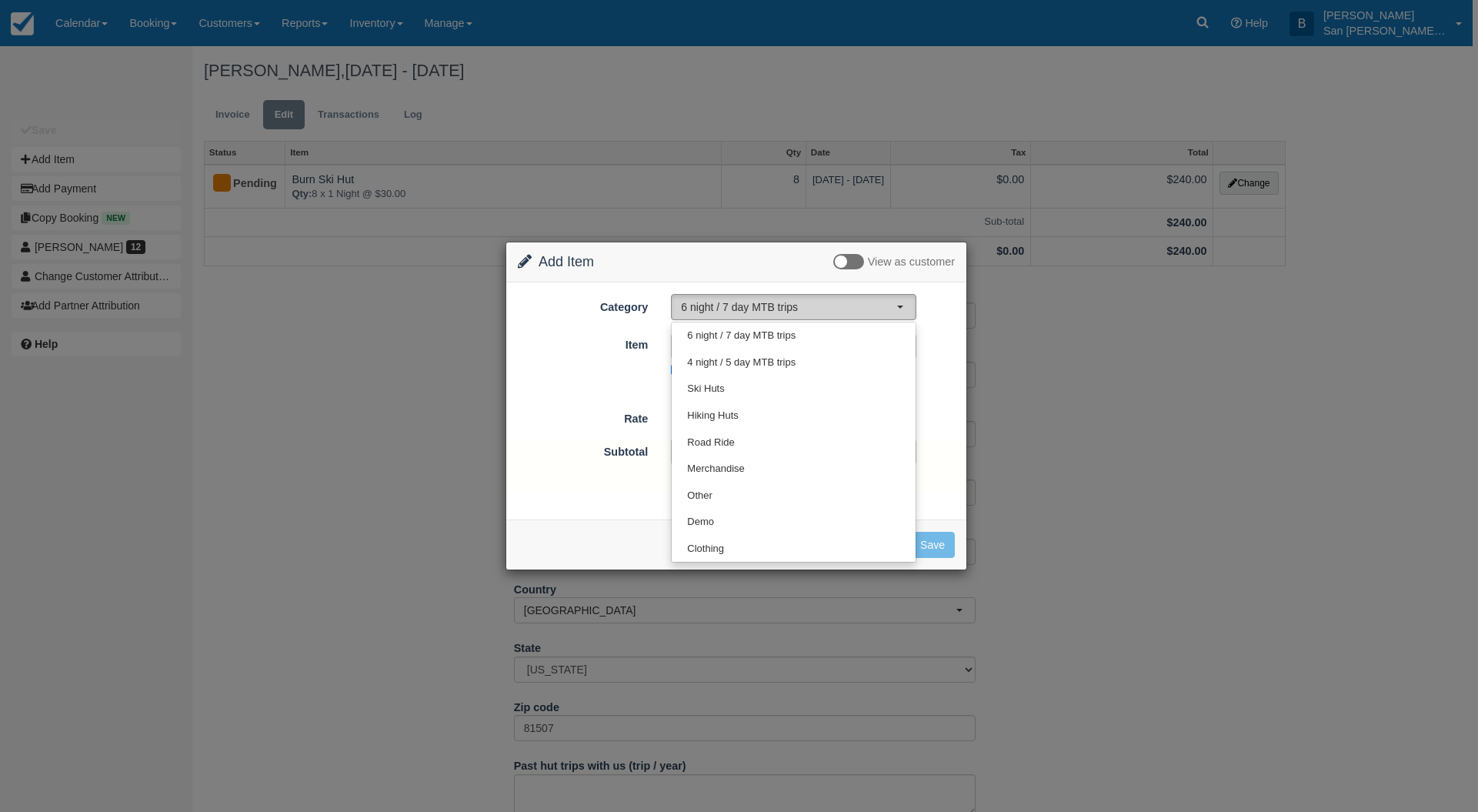
select select "2"
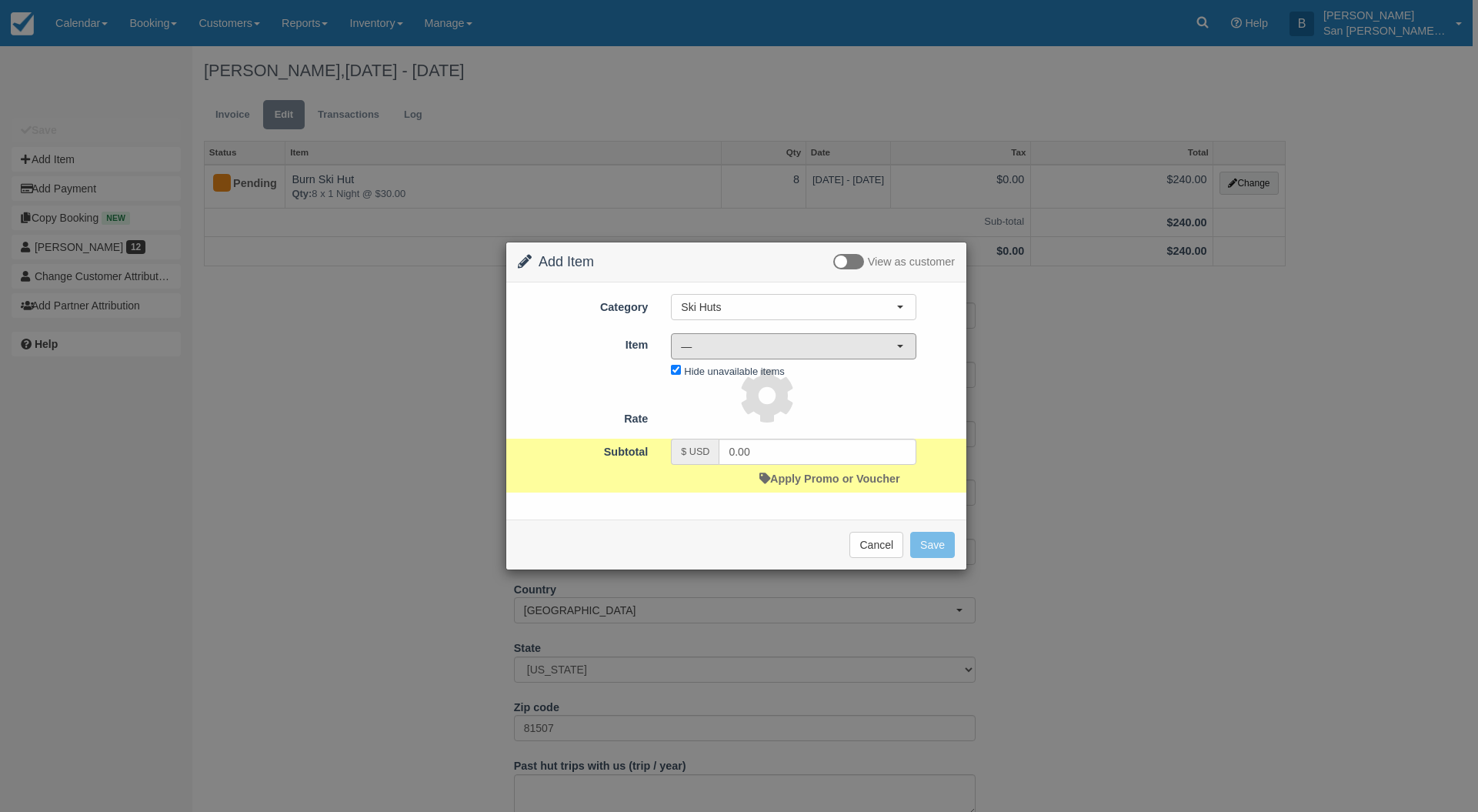
click at [721, 349] on span "—" at bounding box center [788, 347] width 215 height 16
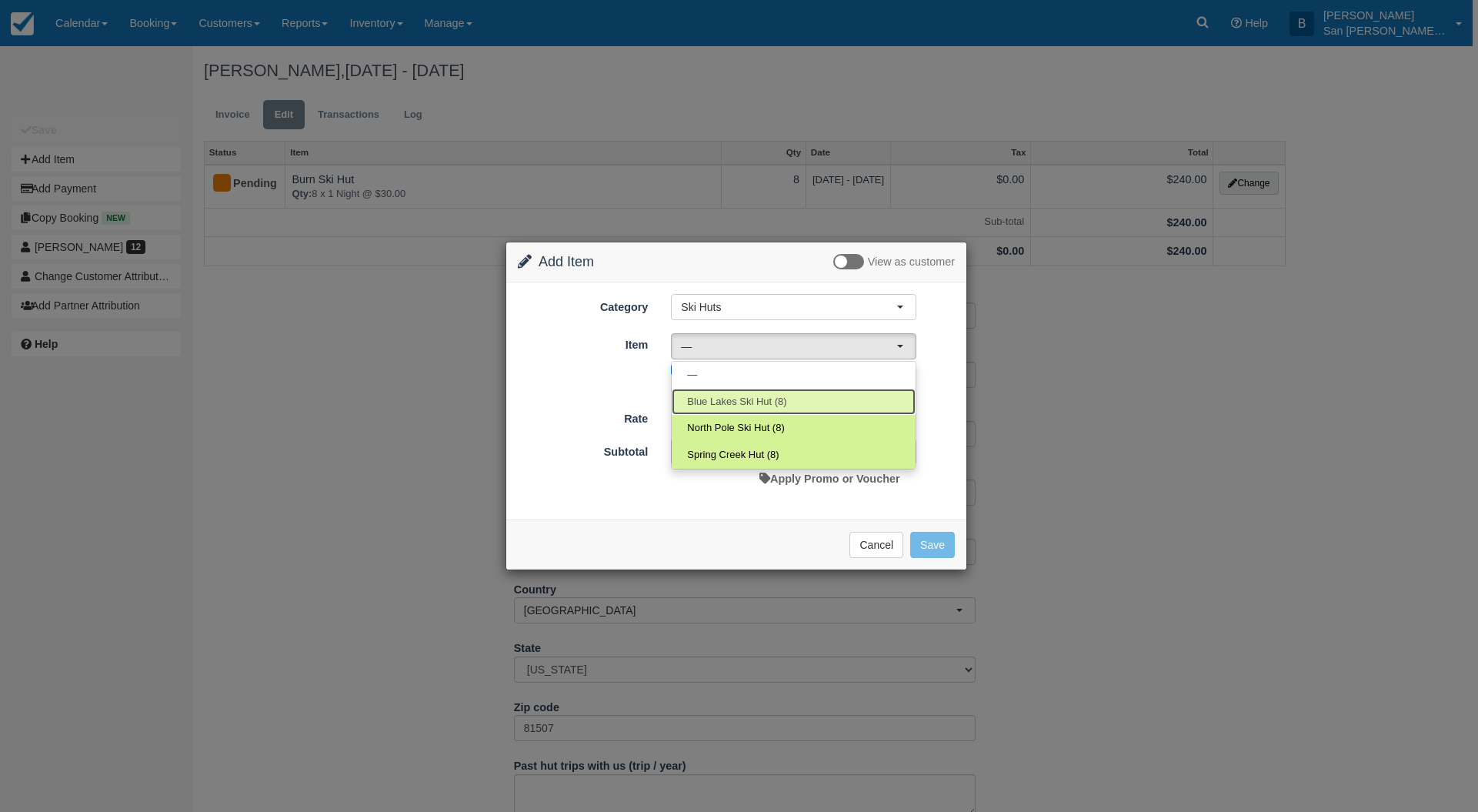
click at [738, 404] on span "Blue Lakes Ski Hut (8)" at bounding box center [736, 402] width 99 height 15
select select "5"
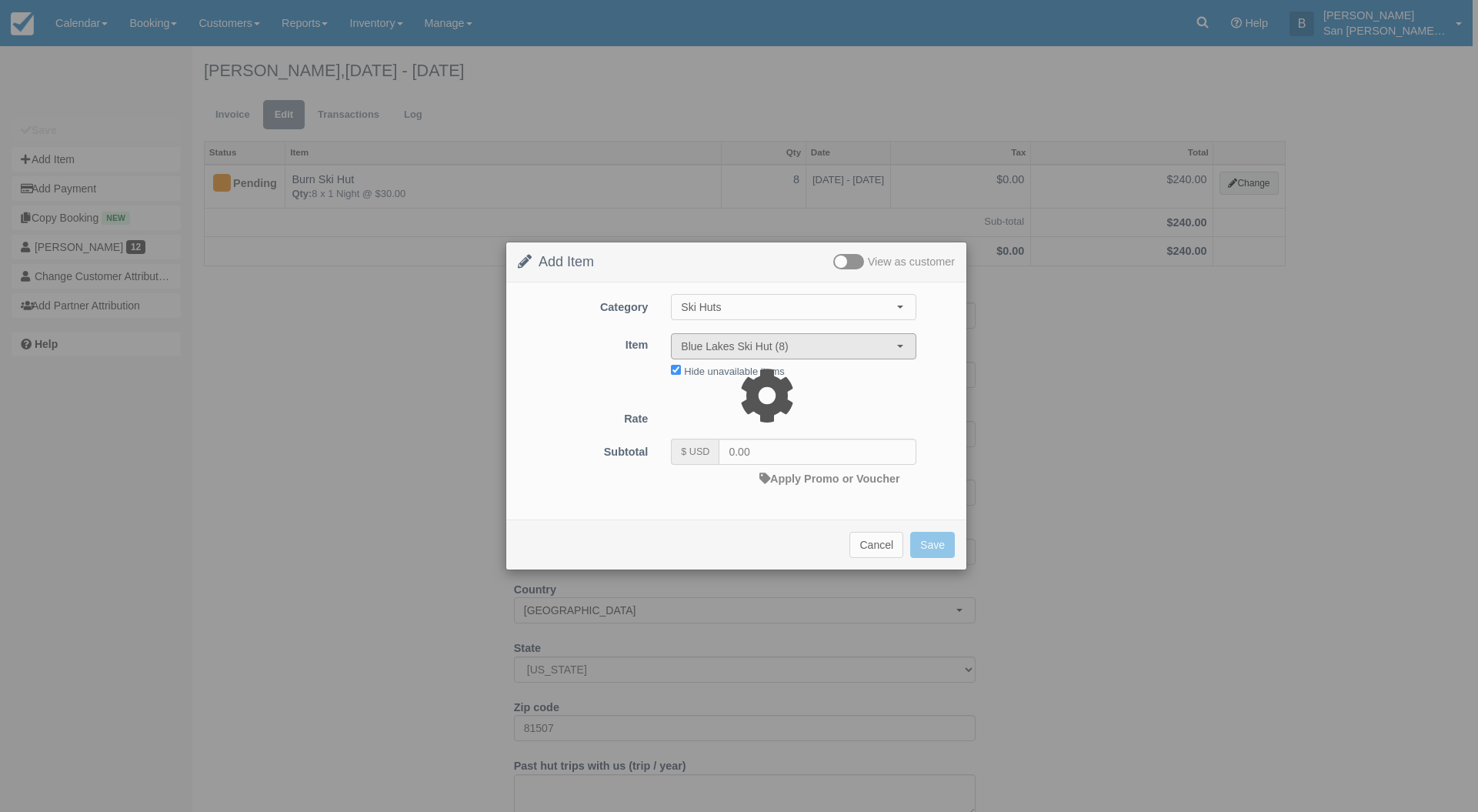
type input "30.00"
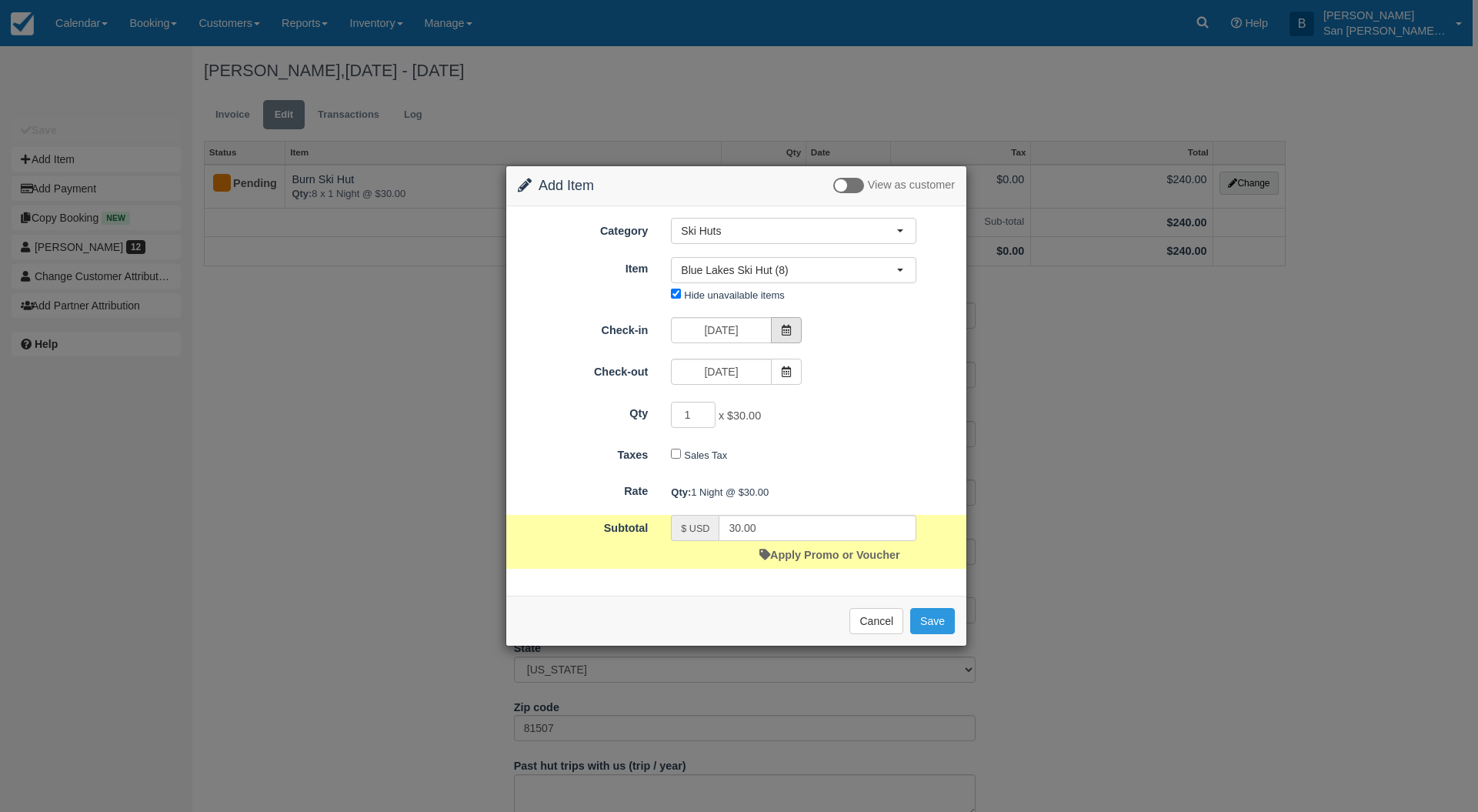
click at [776, 332] on span at bounding box center [786, 330] width 30 height 26
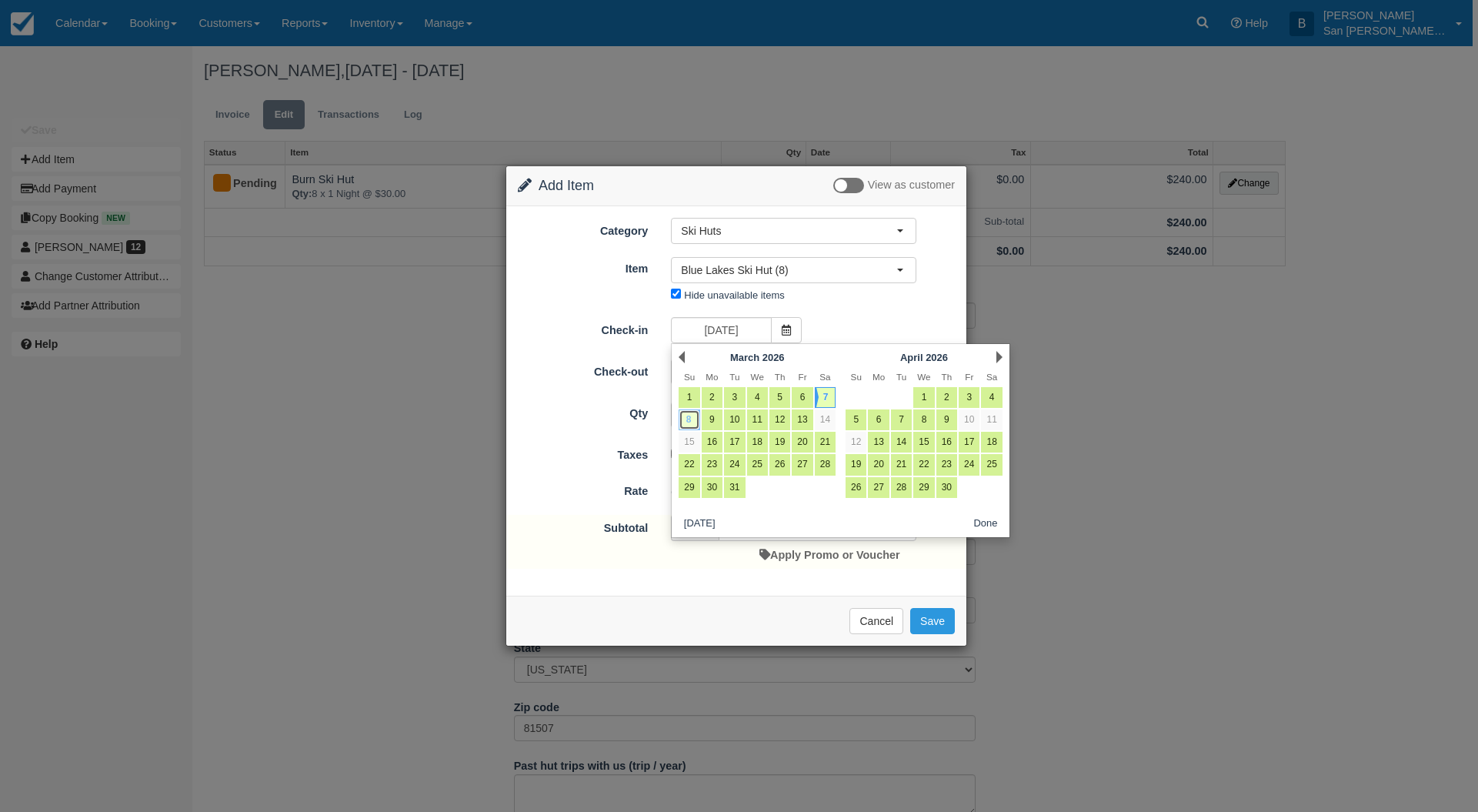
click at [691, 412] on link "8" at bounding box center [689, 419] width 21 height 21
type input "03/08/26"
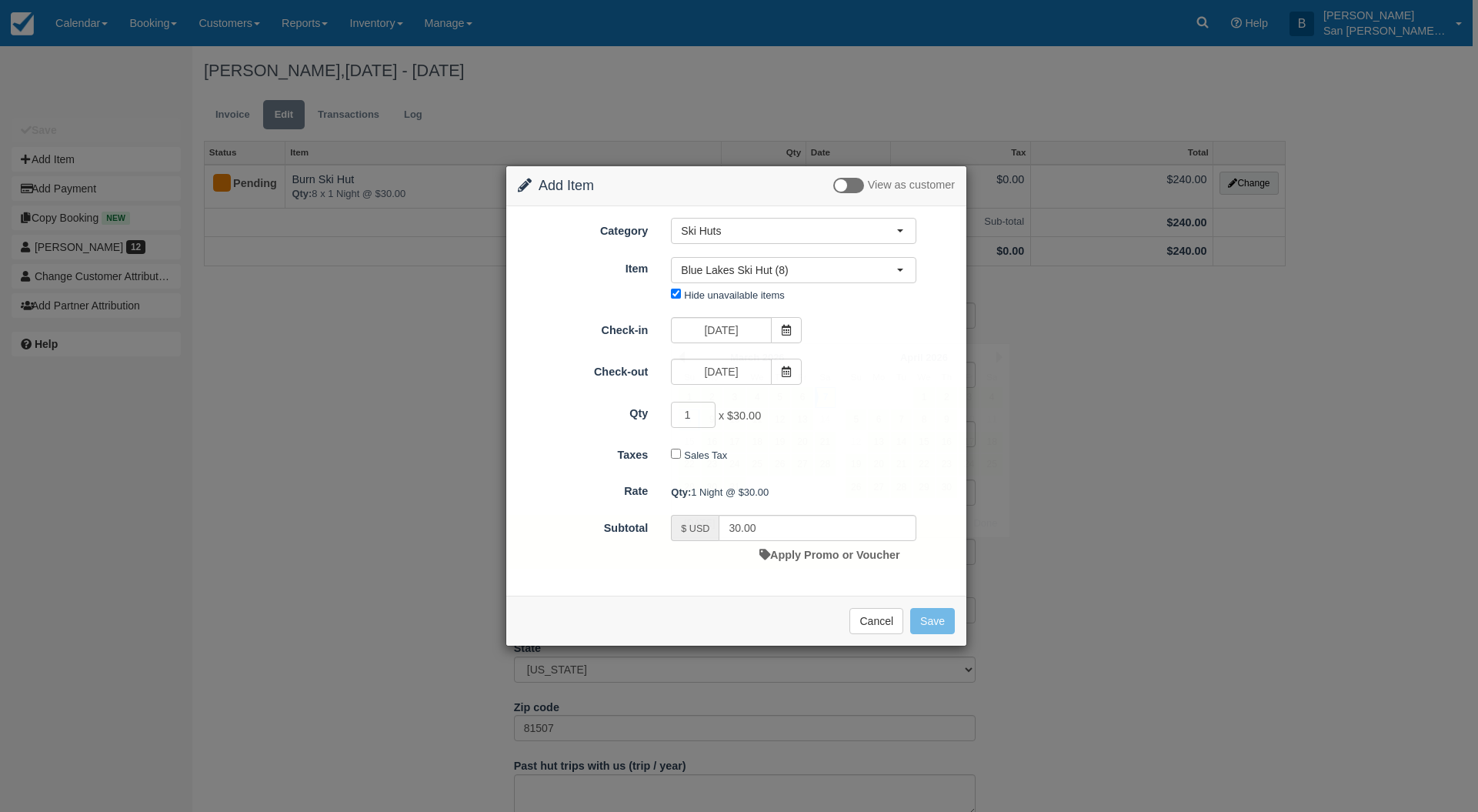
type input "0.00"
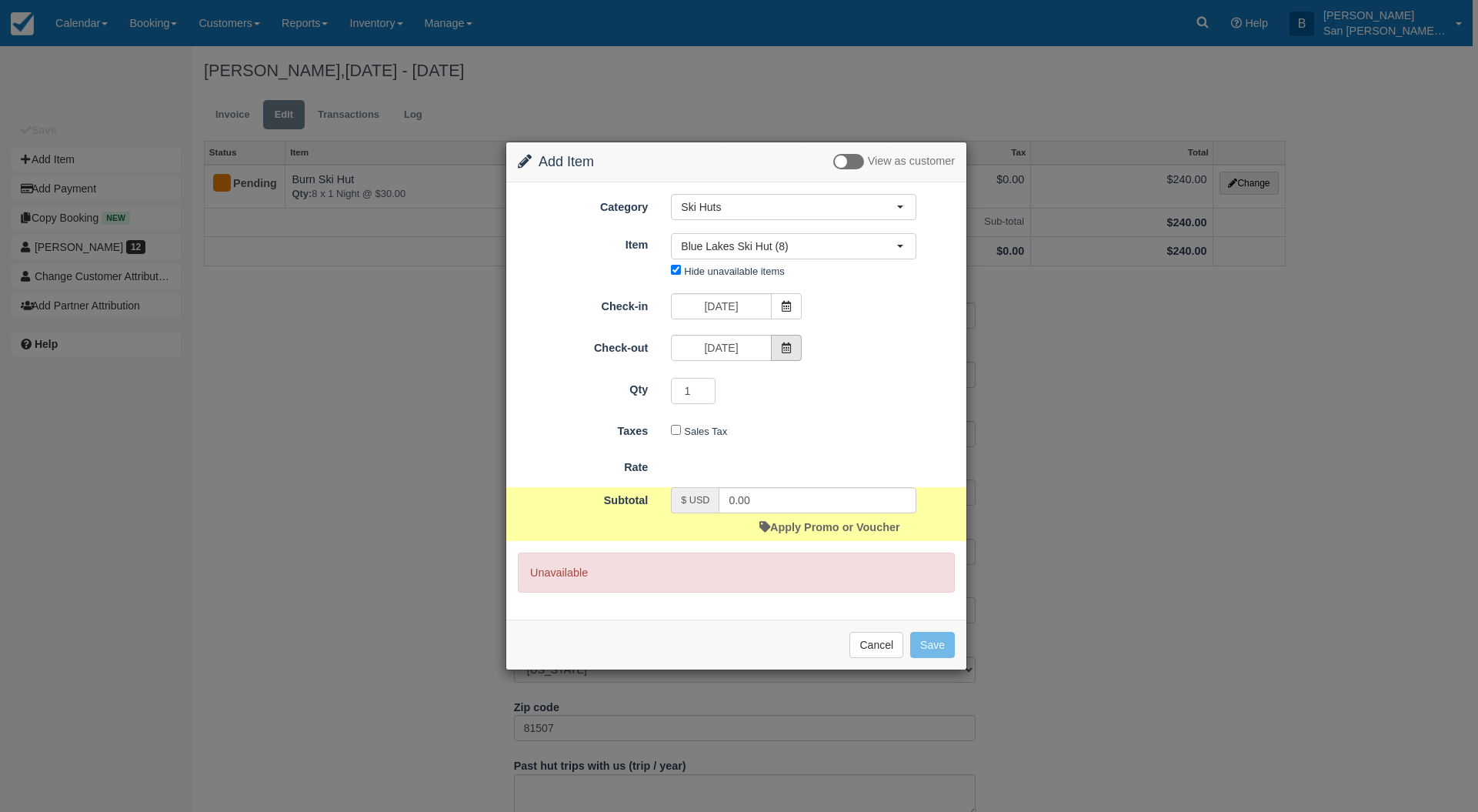
click at [777, 343] on span at bounding box center [786, 348] width 30 height 26
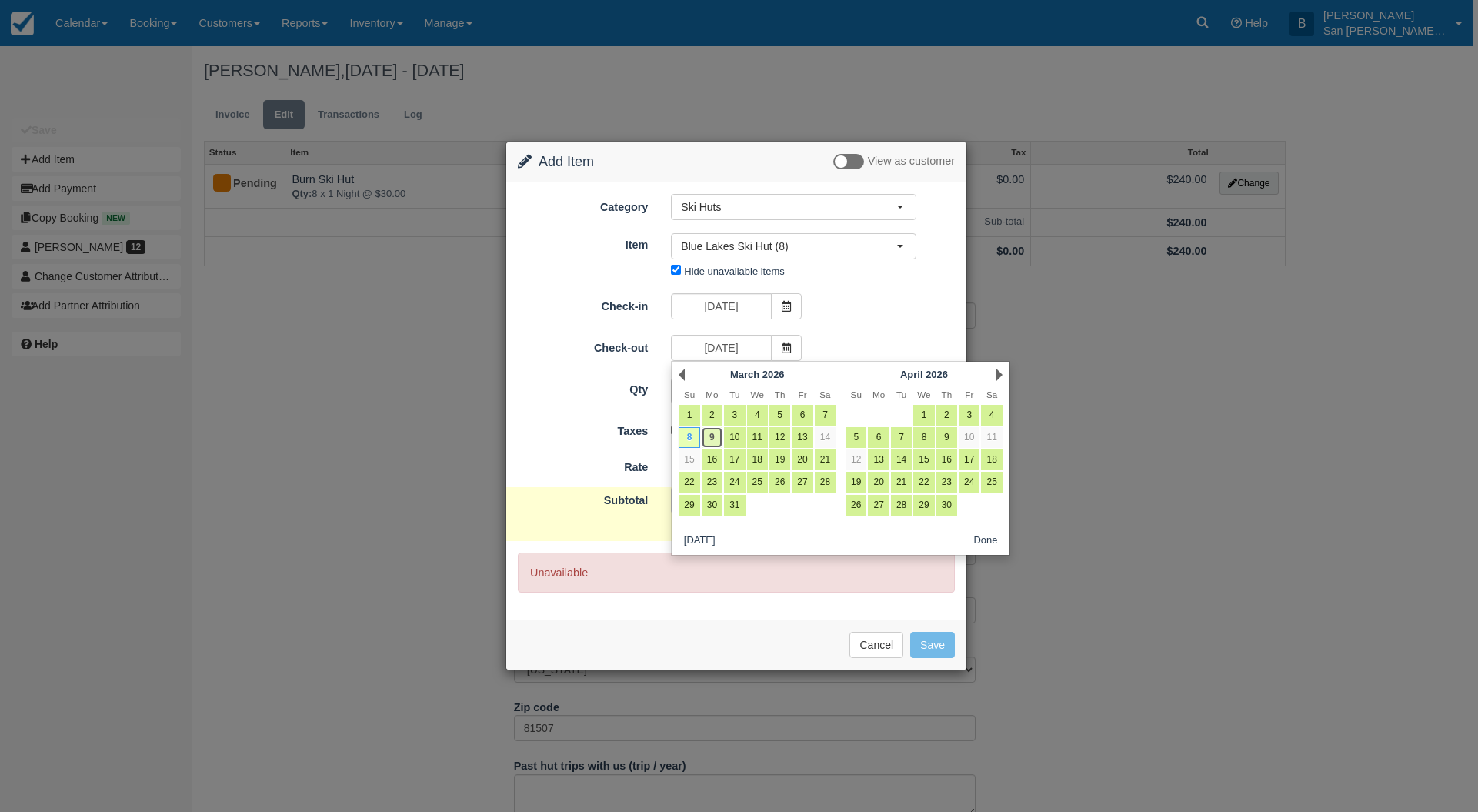
click at [715, 438] on link "9" at bounding box center [711, 437] width 21 height 21
type input "03/09/26"
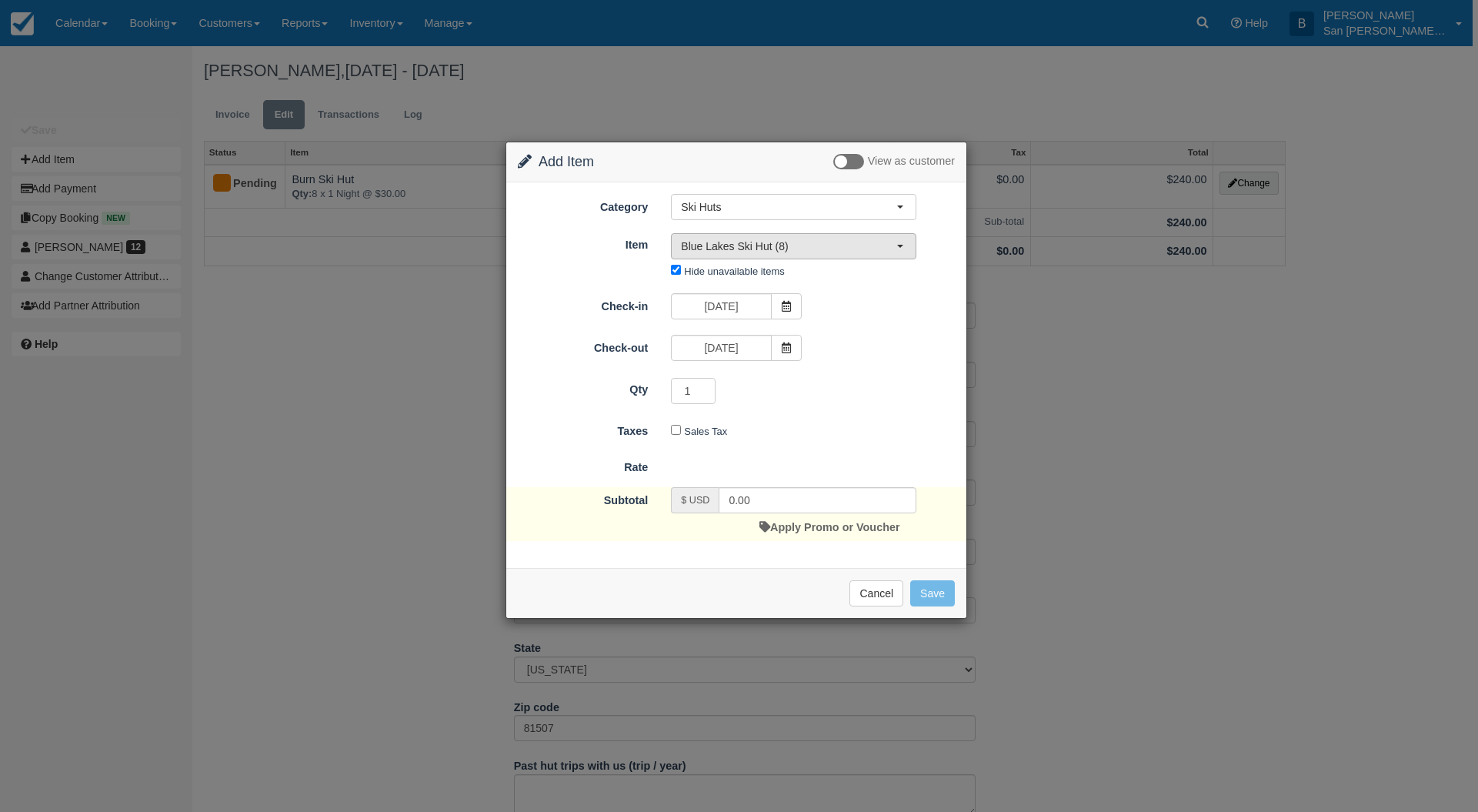
type input "30.00"
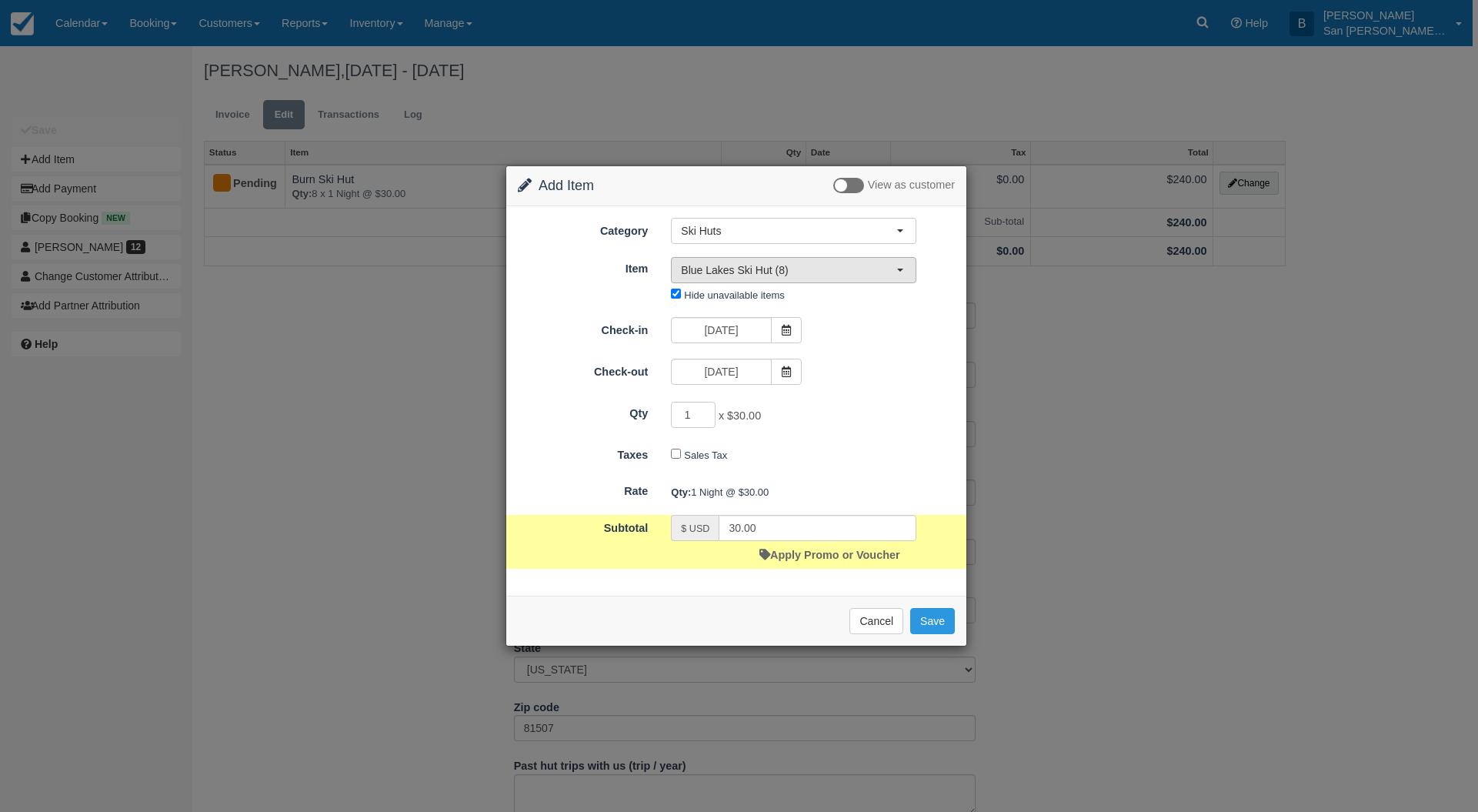
click at [728, 270] on span "Blue Lakes Ski Hut (8)" at bounding box center [788, 270] width 215 height 16
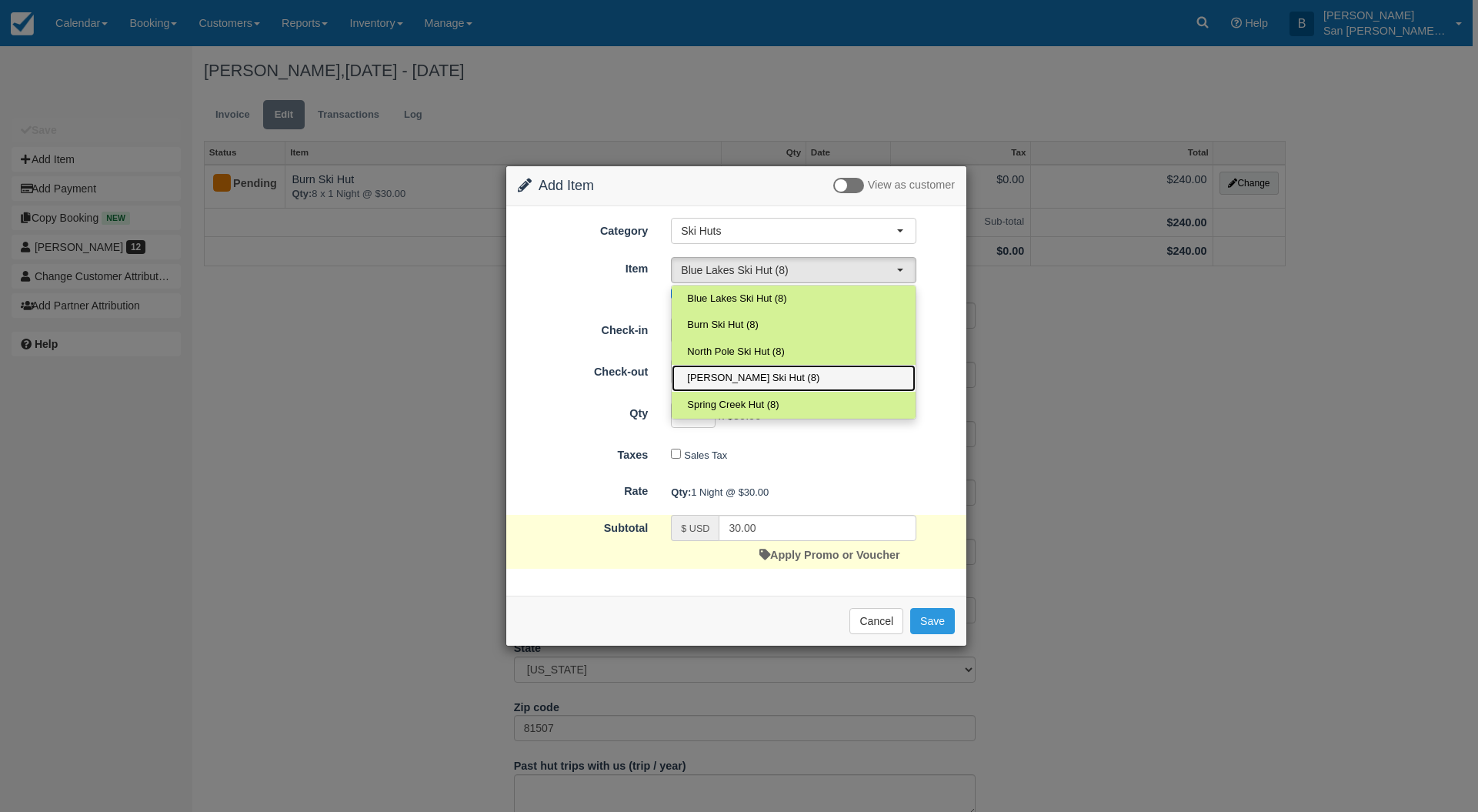
click at [719, 369] on link "[PERSON_NAME] Ski Hut (8)" at bounding box center [793, 377] width 244 height 26
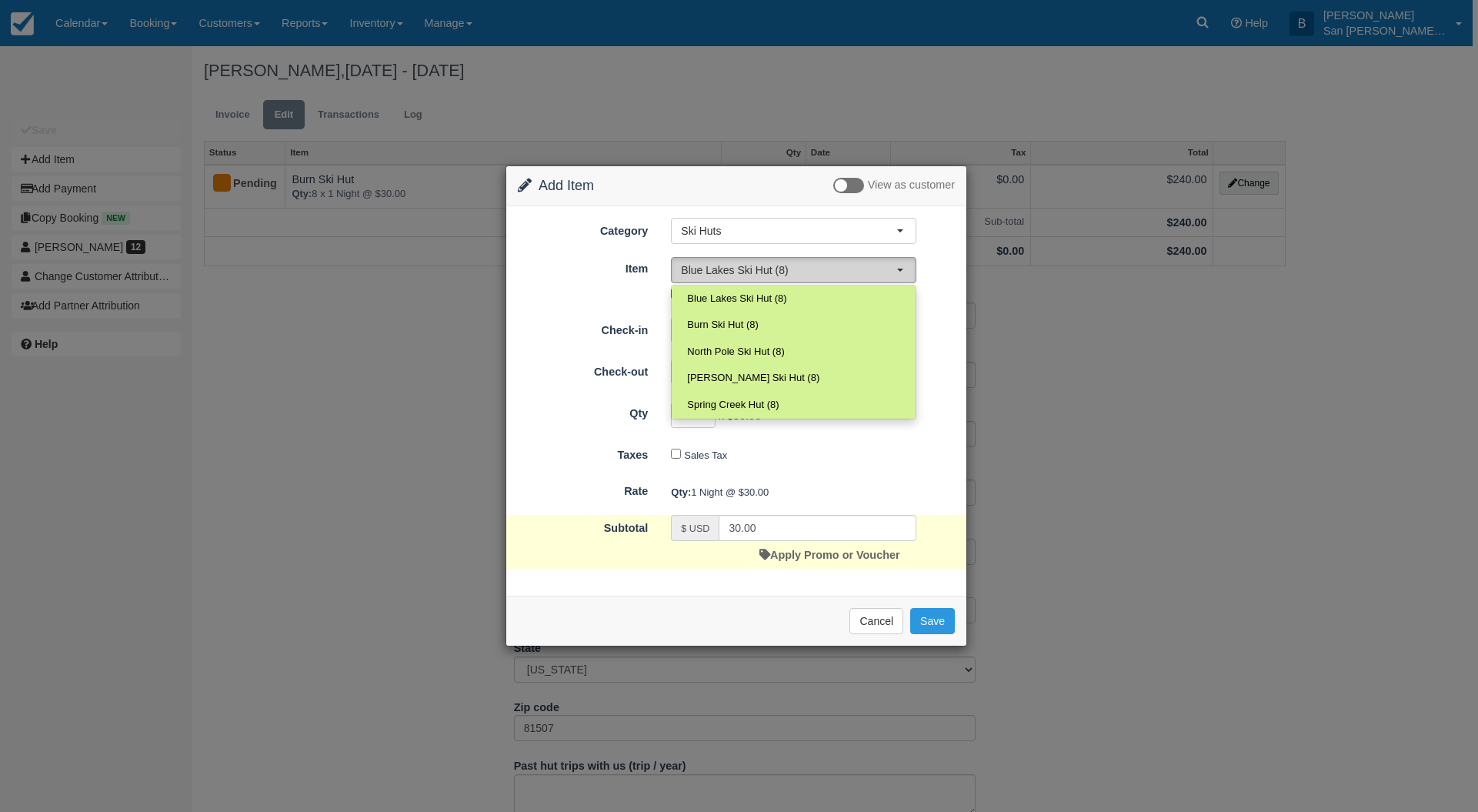
select select "6"
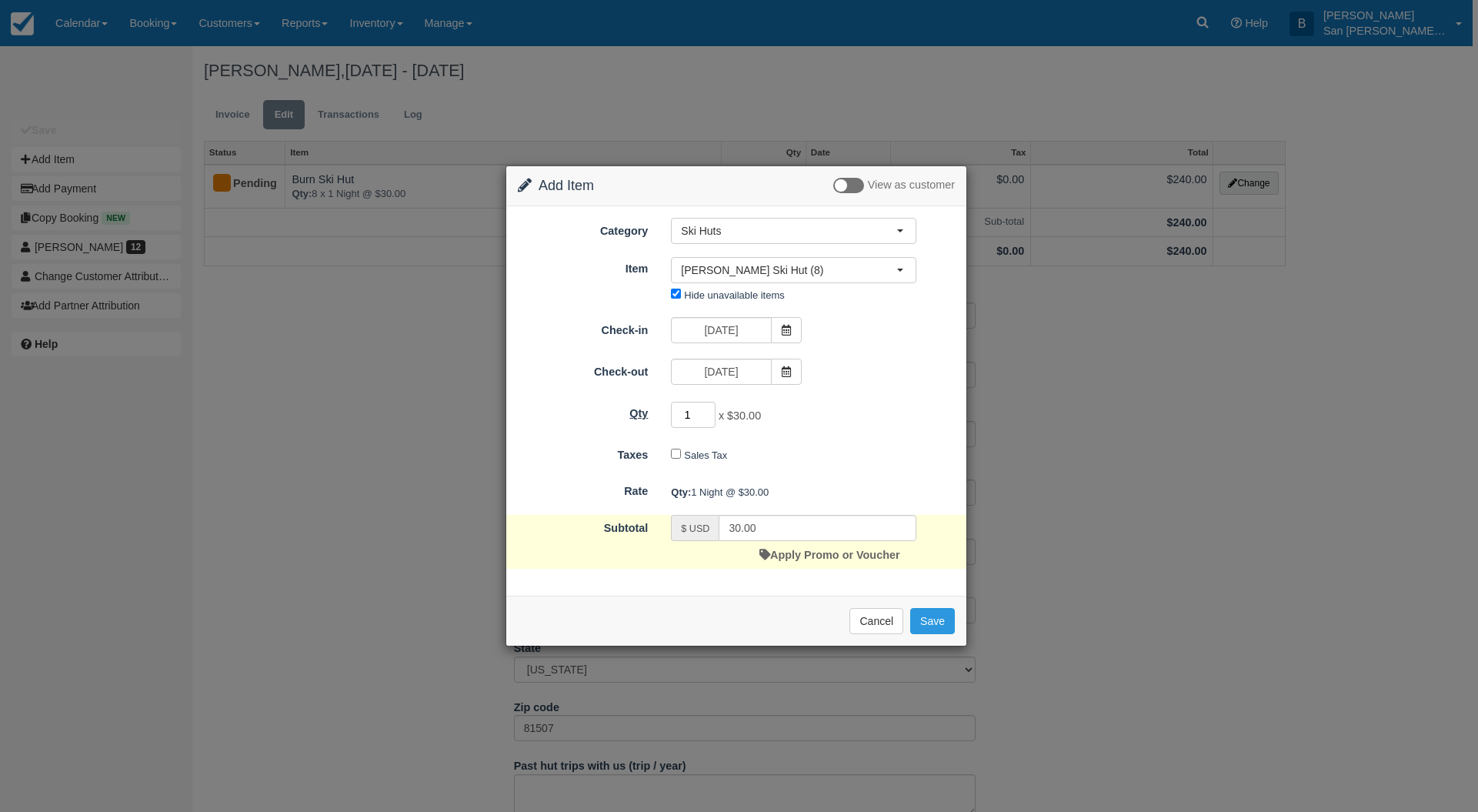
drag, startPoint x: 687, startPoint y: 414, endPoint x: 642, endPoint y: 414, distance: 45.0
click at [642, 414] on div "Qty 1 x $30.00 Required." at bounding box center [737, 414] width 460 height 30
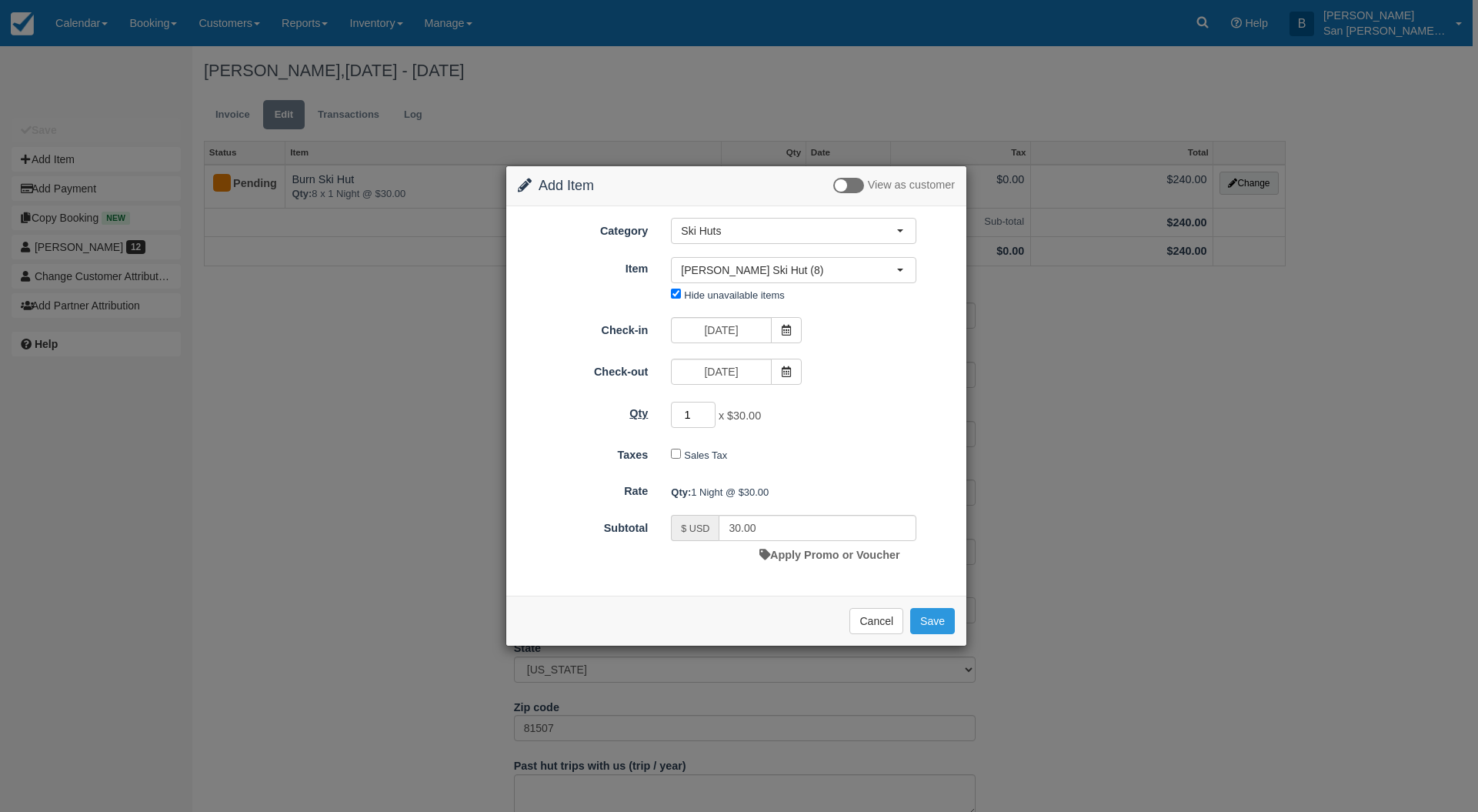
drag, startPoint x: 690, startPoint y: 420, endPoint x: 650, endPoint y: 417, distance: 40.1
click at [653, 417] on div "Qty 1 x $30.00 Required." at bounding box center [737, 414] width 460 height 30
type input "8"
type input "240.00"
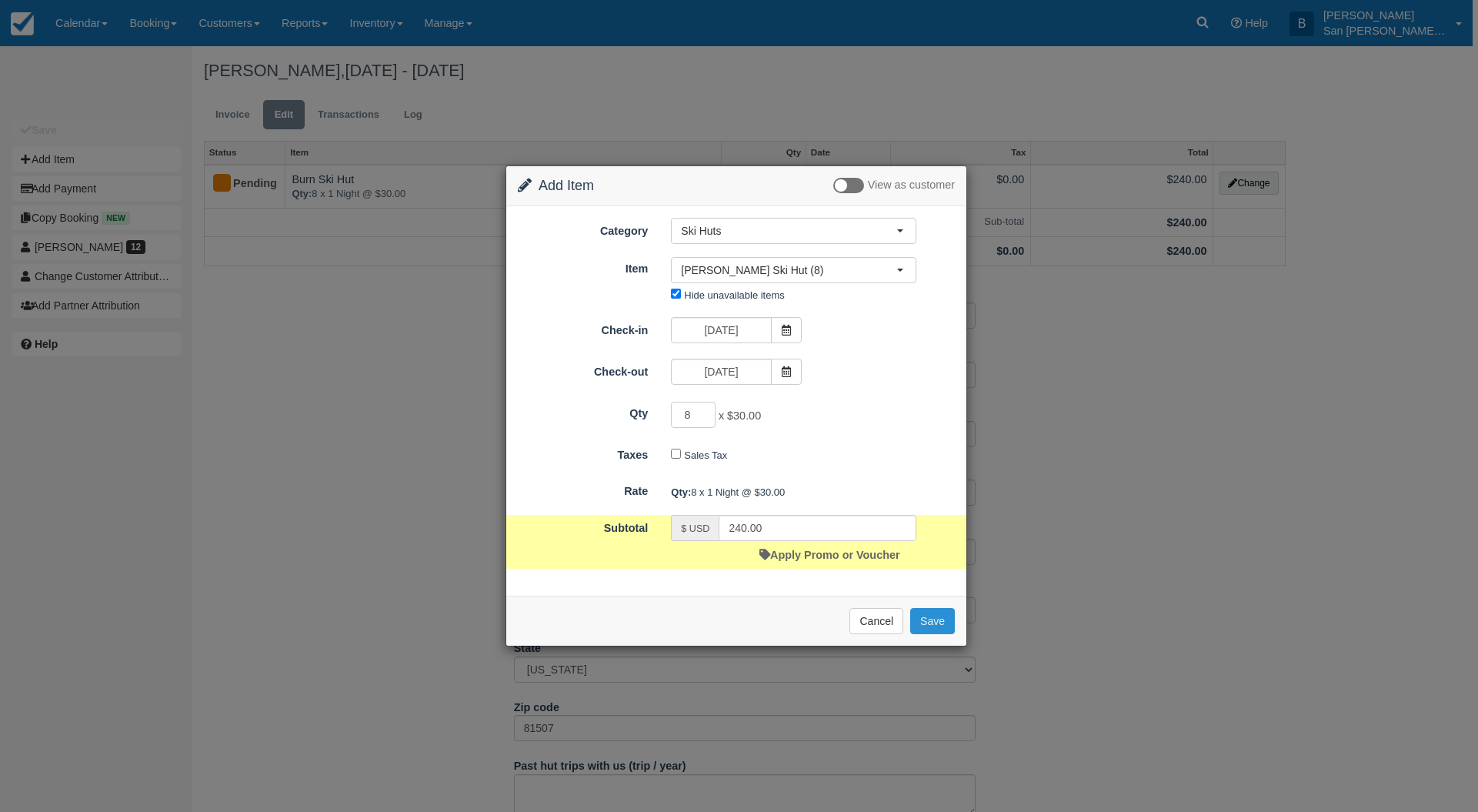
click at [934, 623] on button "Save" at bounding box center [932, 620] width 45 height 26
checkbox input "false"
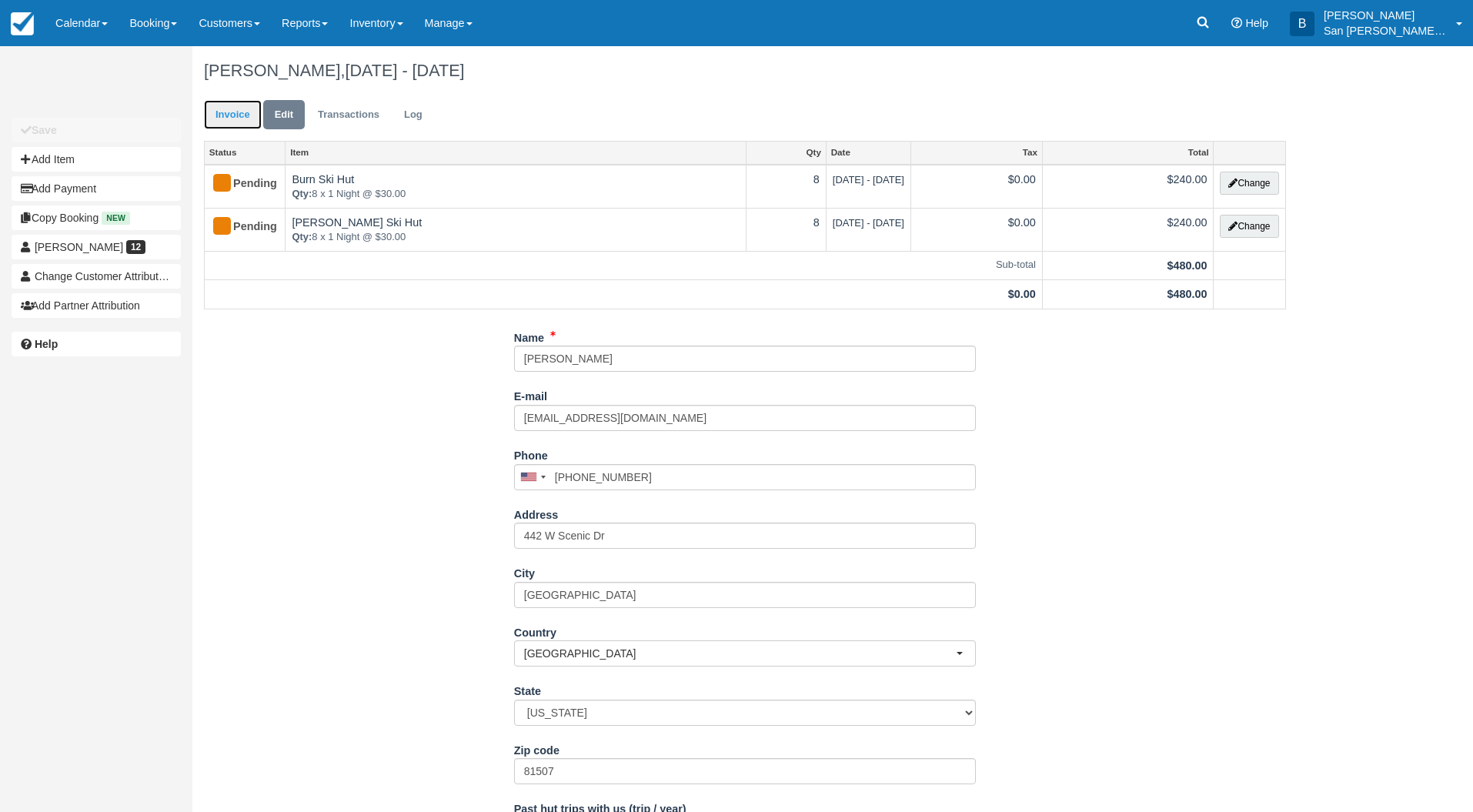
click at [232, 105] on link "Invoice" at bounding box center [232, 115] width 58 height 30
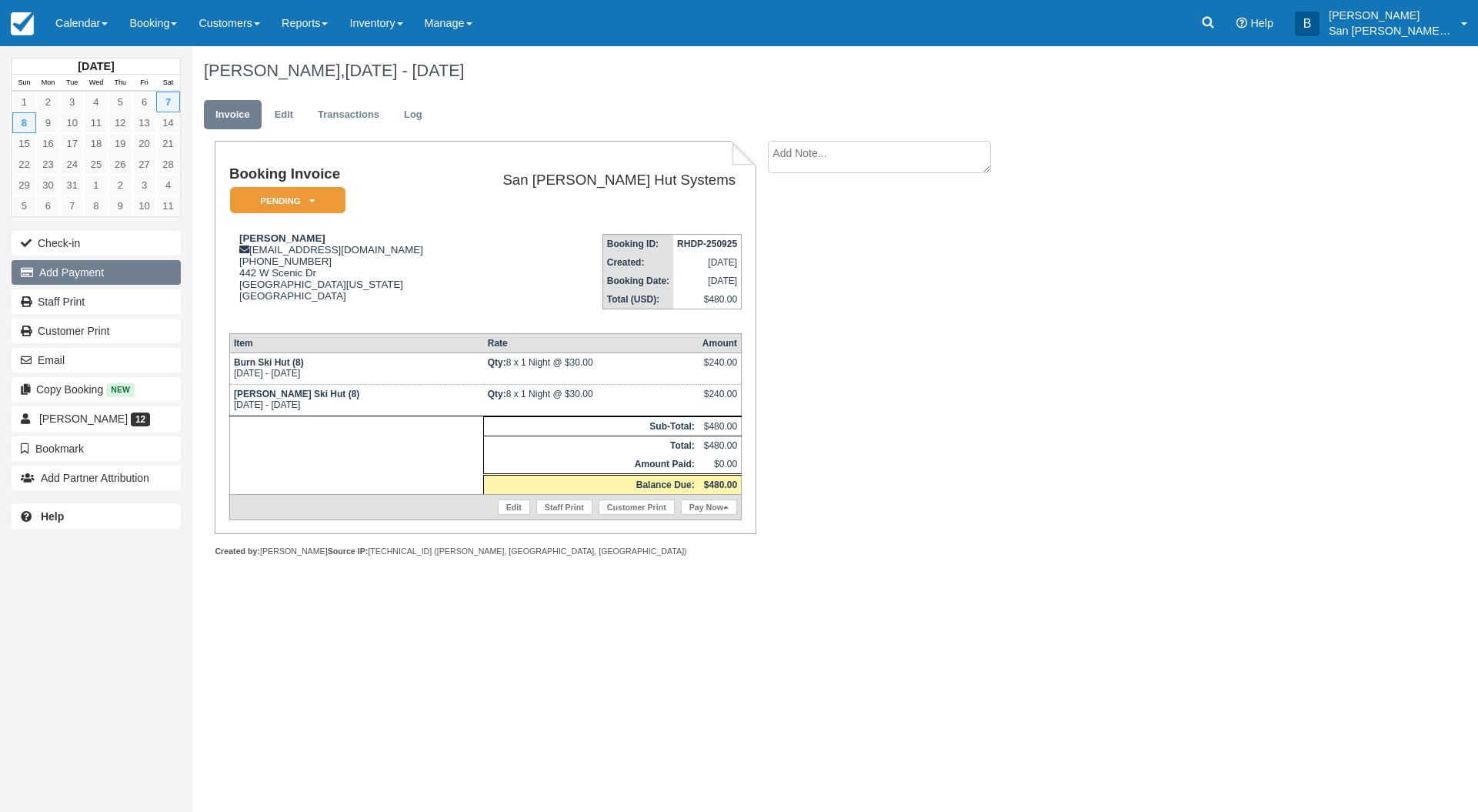
click at [95, 274] on button "Add Payment" at bounding box center [96, 271] width 169 height 24
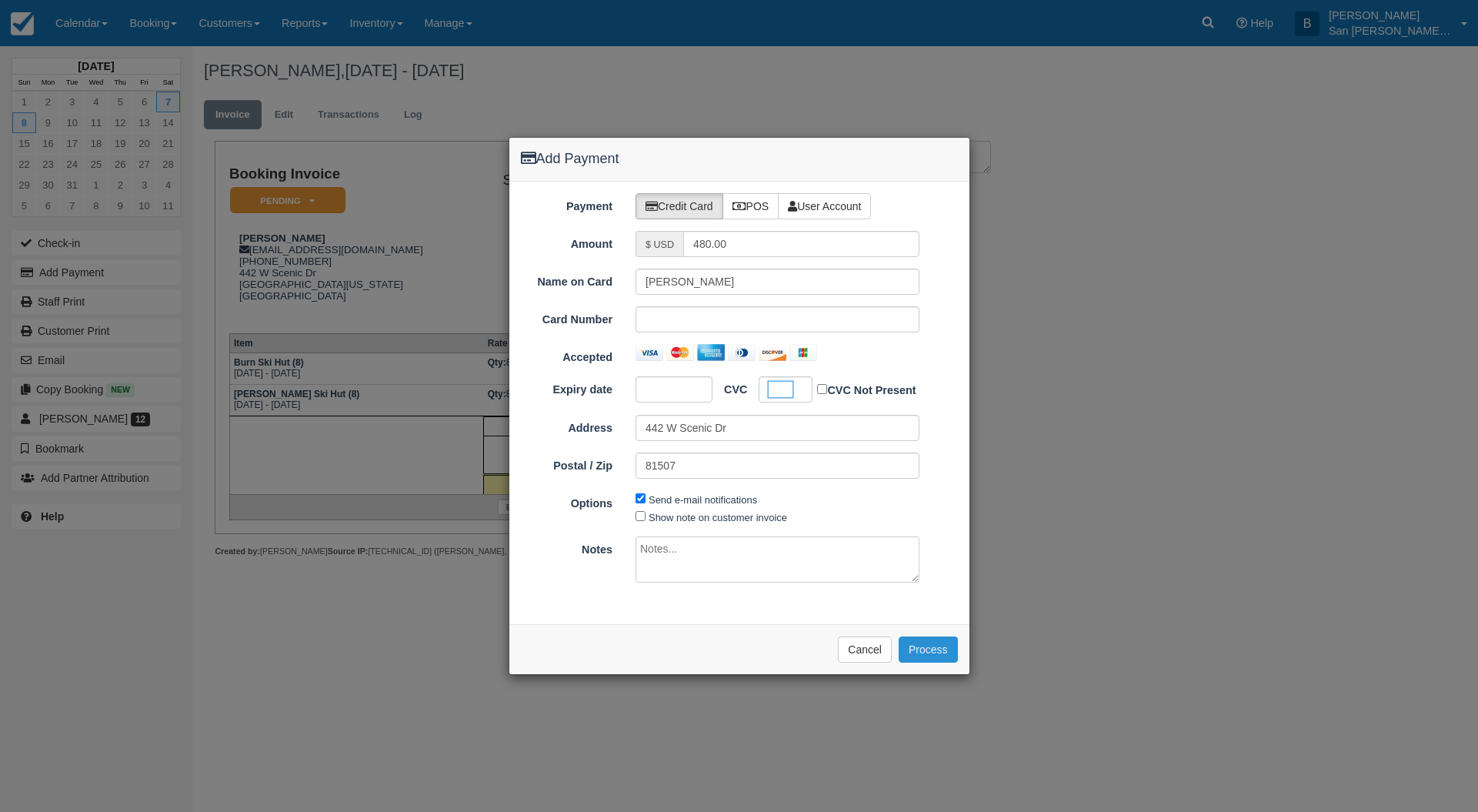
click at [921, 650] on button "Process" at bounding box center [928, 649] width 59 height 26
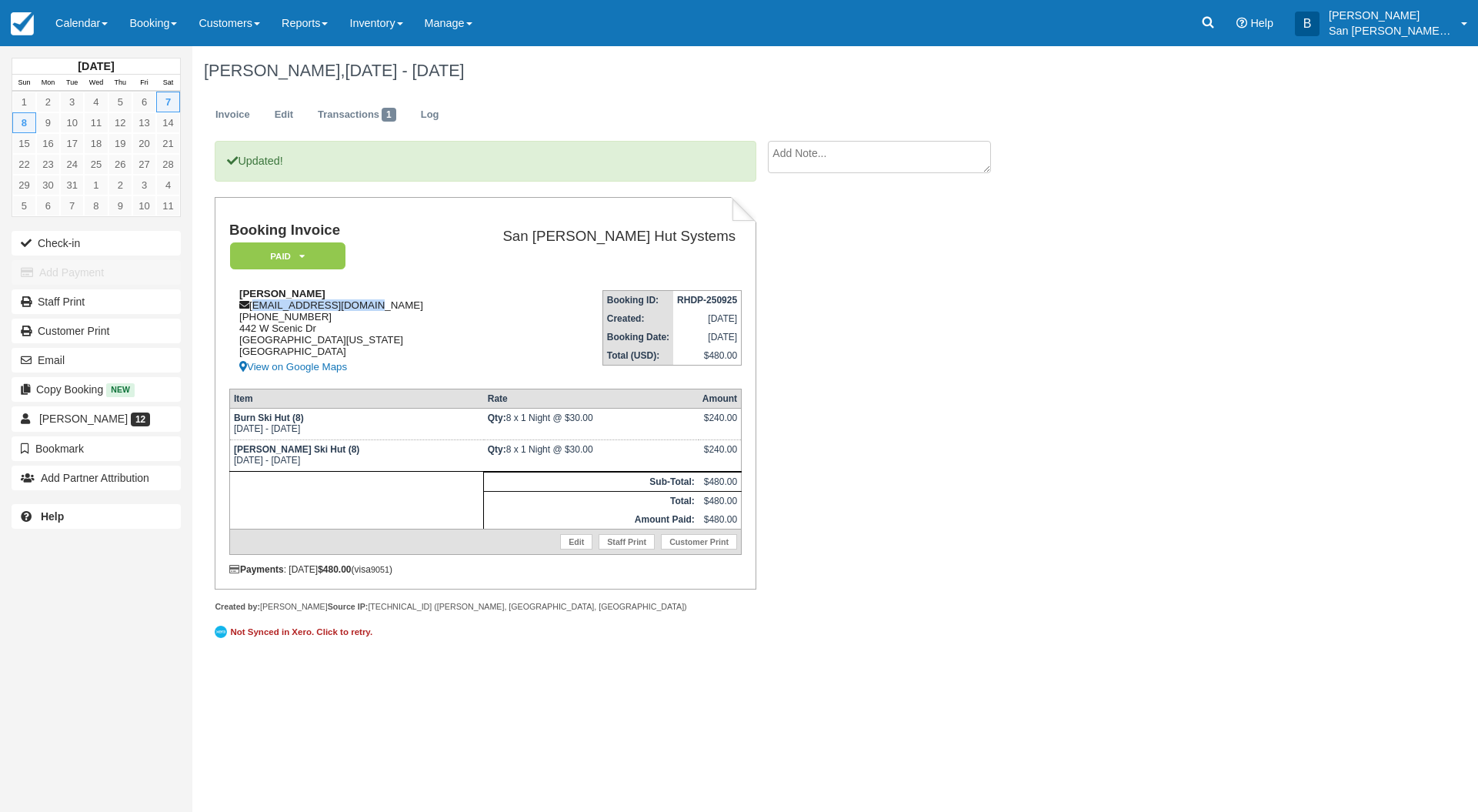
drag, startPoint x: 254, startPoint y: 305, endPoint x: 414, endPoint y: 300, distance: 160.1
click at [414, 300] on div "[PERSON_NAME] [EMAIL_ADDRESS][DOMAIN_NAME] [PHONE_NUMBER] [STREET_ADDRESS][US_S…" at bounding box center [342, 332] width 226 height 88
copy div "[EMAIL_ADDRESS][DOMAIN_NAME]"
click at [72, 296] on link "Staff Print" at bounding box center [96, 301] width 169 height 24
